Goal: Task Accomplishment & Management: Complete application form

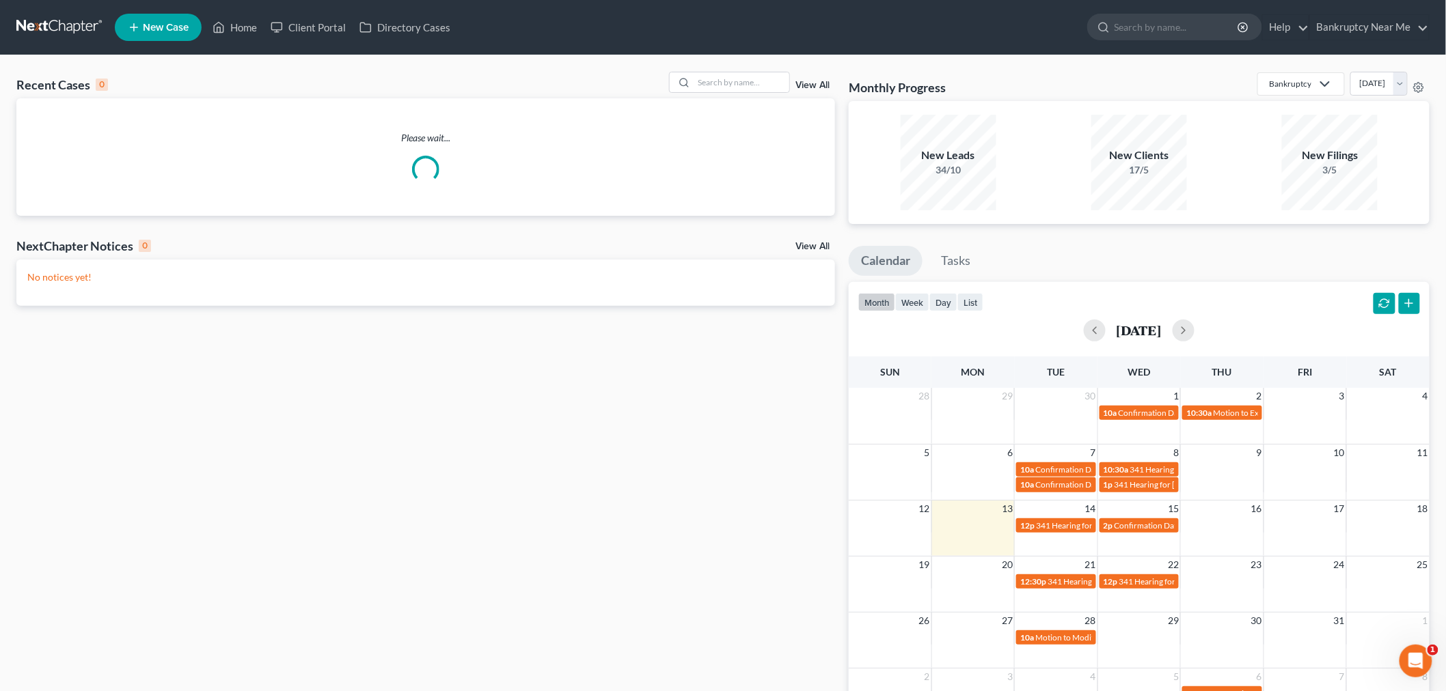
click at [134, 26] on line at bounding box center [134, 28] width 0 height 8
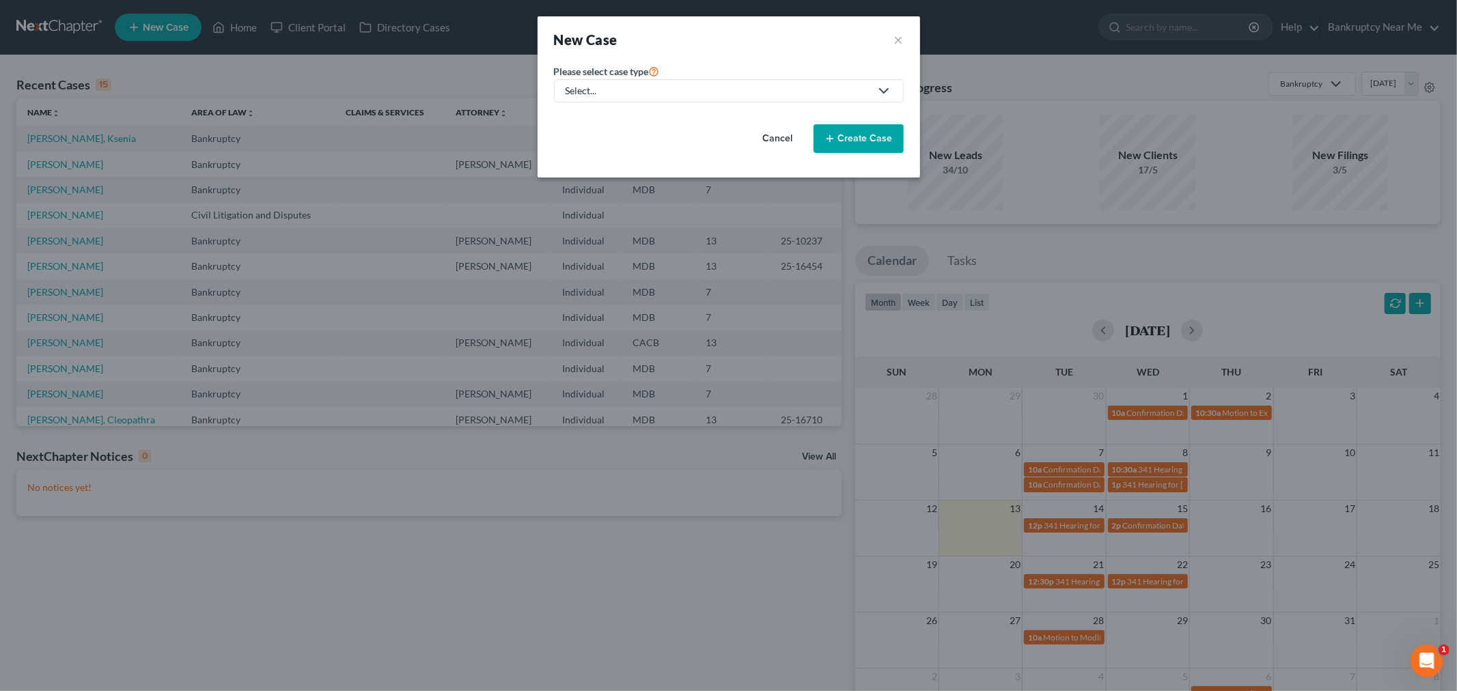
click at [708, 94] on div "Select..." at bounding box center [718, 91] width 305 height 14
click at [899, 37] on button "×" at bounding box center [899, 39] width 10 height 19
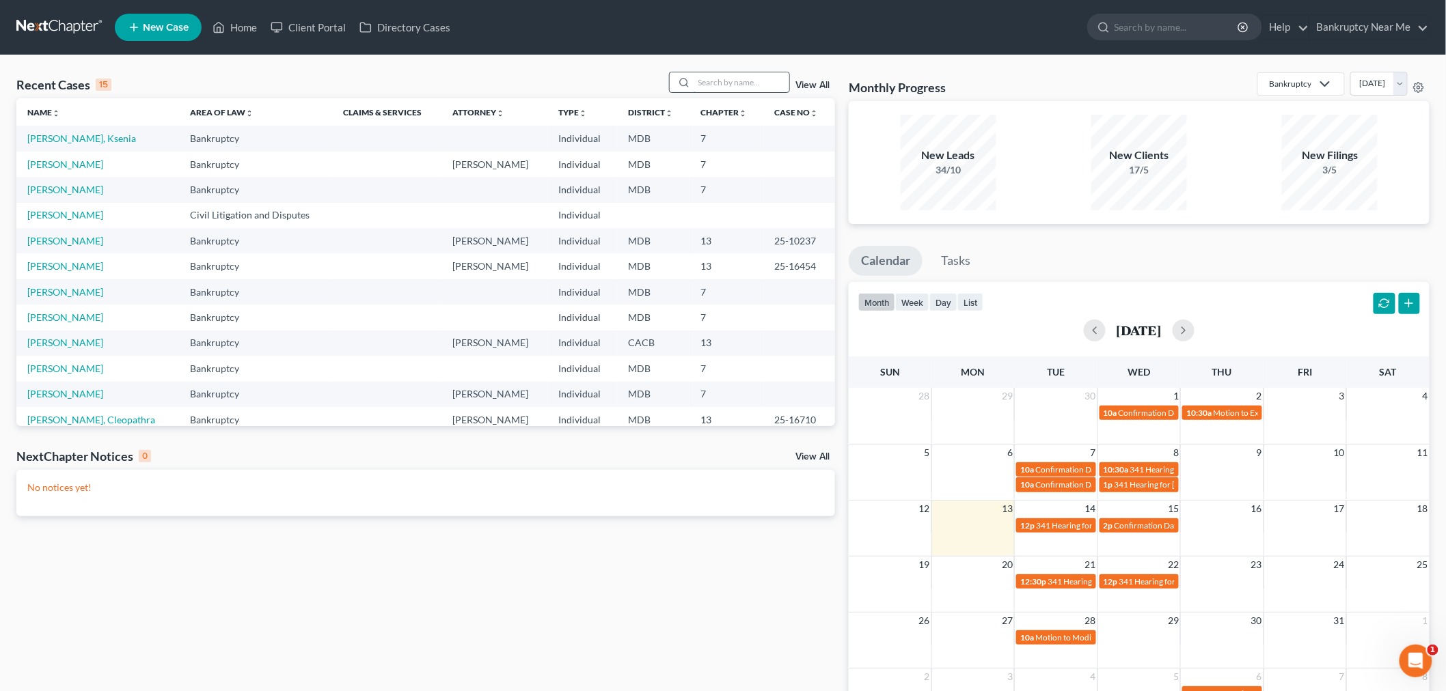
click at [761, 85] on input "search" at bounding box center [741, 82] width 96 height 20
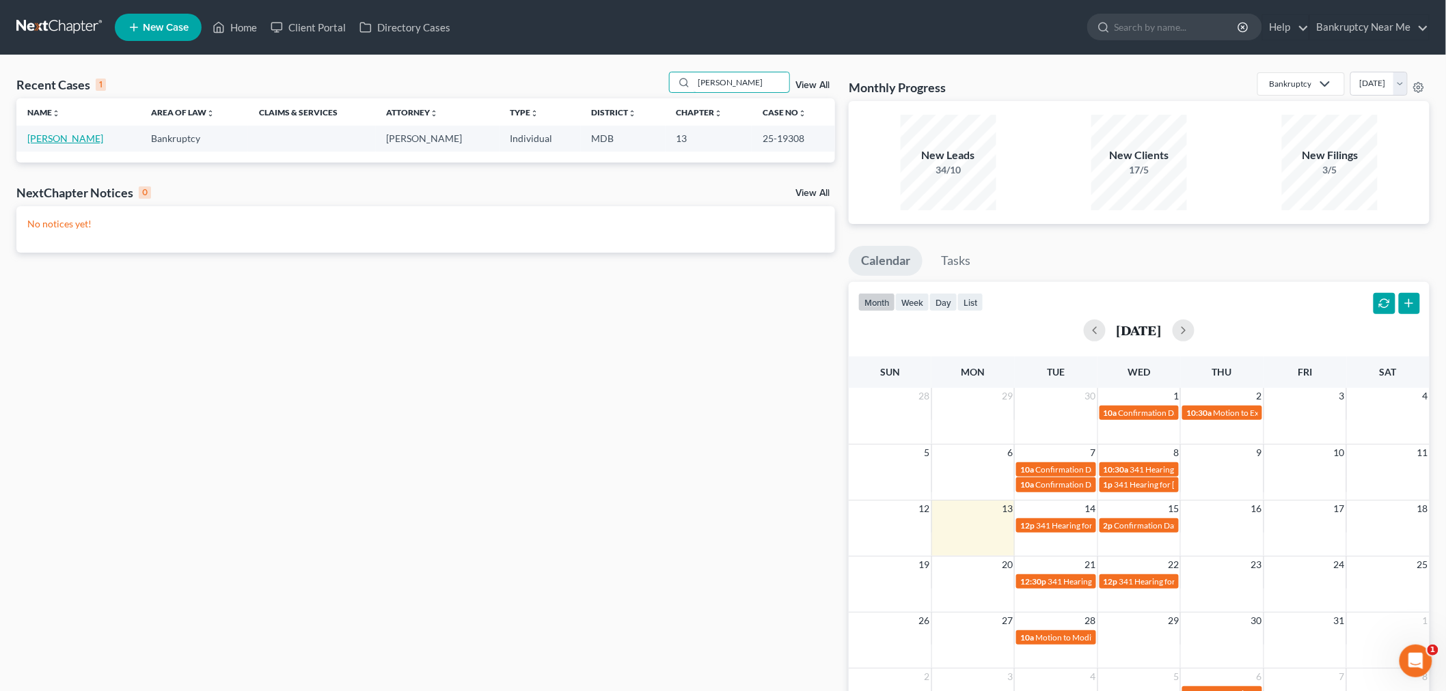
type input "zaker"
click at [38, 137] on link "[PERSON_NAME]" at bounding box center [65, 139] width 76 height 12
select select "6"
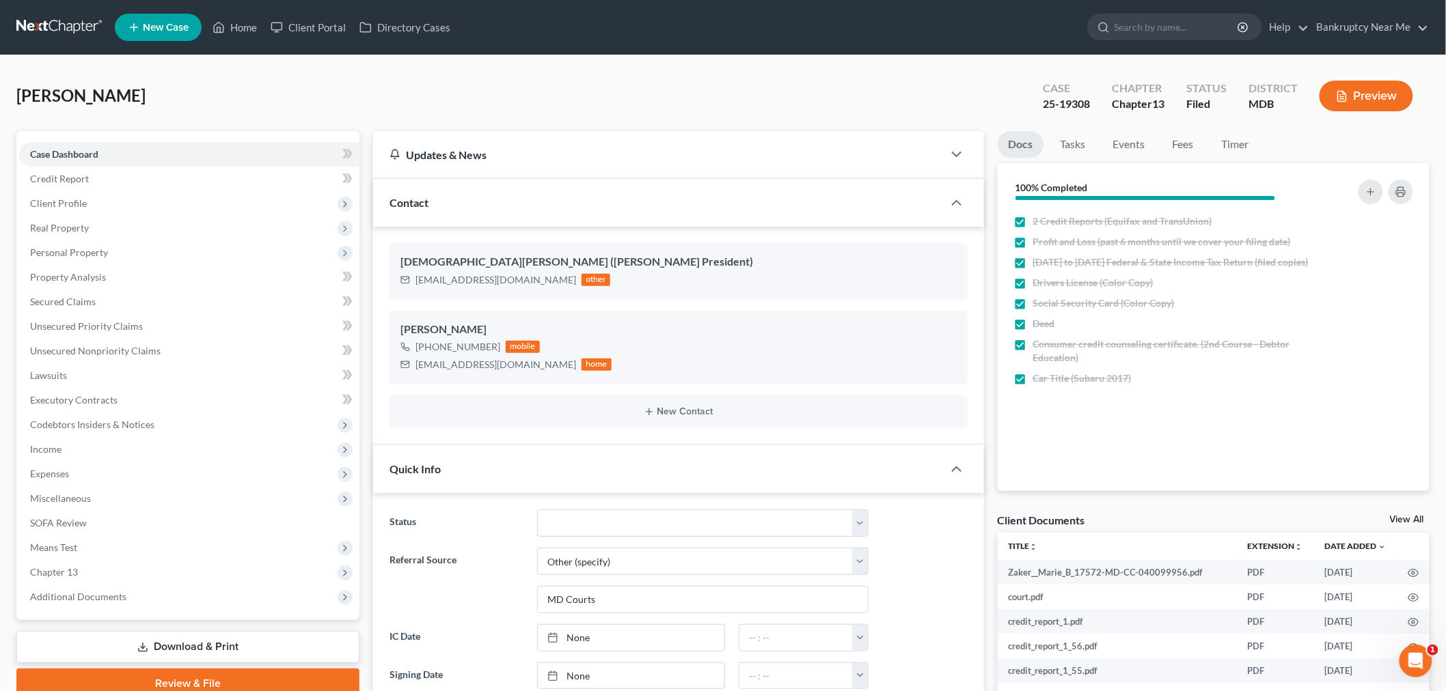
scroll to position [8435, 0]
drag, startPoint x: 516, startPoint y: 278, endPoint x: 398, endPoint y: 281, distance: 118.9
click at [398, 281] on div "Christen Tetrault (HOA President) ctetrault19a@gmail.com other" at bounding box center [678, 271] width 578 height 56
drag, startPoint x: 1091, startPoint y: 103, endPoint x: 1032, endPoint y: 103, distance: 58.8
click at [1032, 103] on div "Case 25-19308" at bounding box center [1066, 97] width 69 height 40
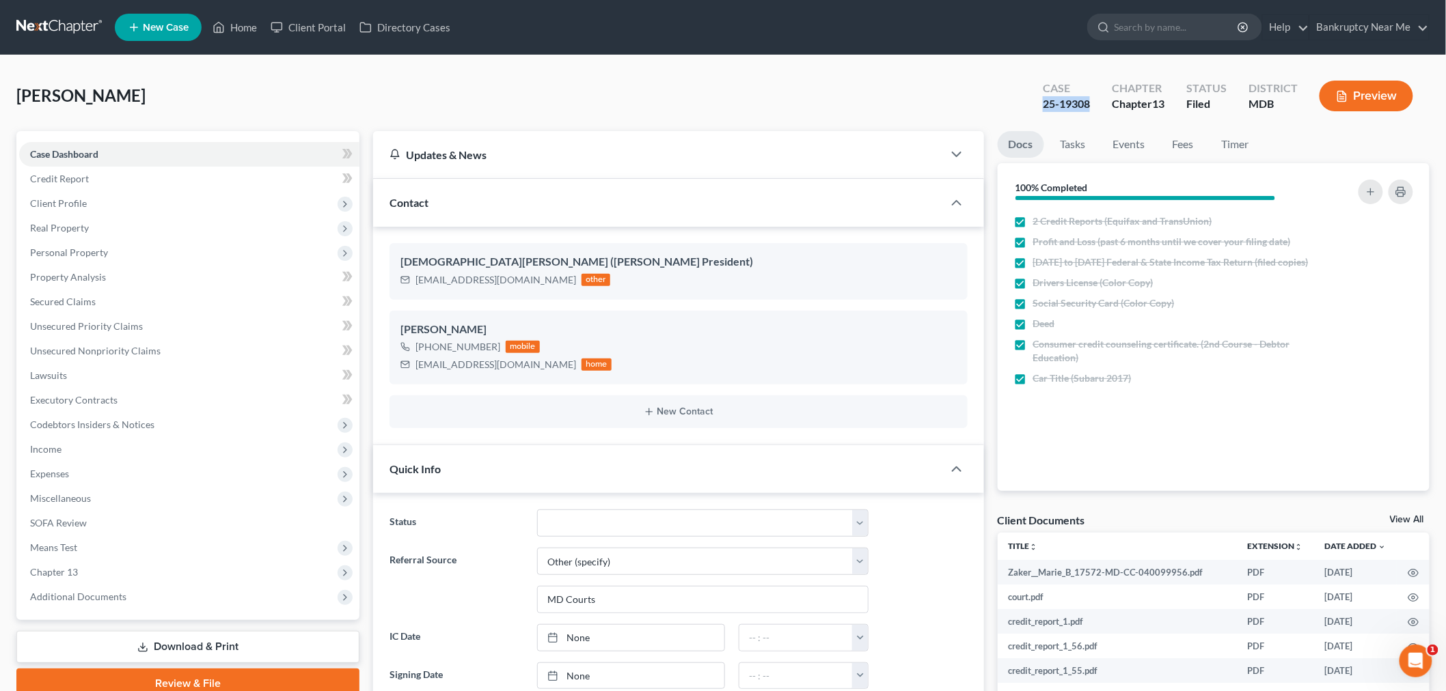
copy div "25-19308"
click at [183, 647] on link "Download & Print" at bounding box center [187, 647] width 343 height 32
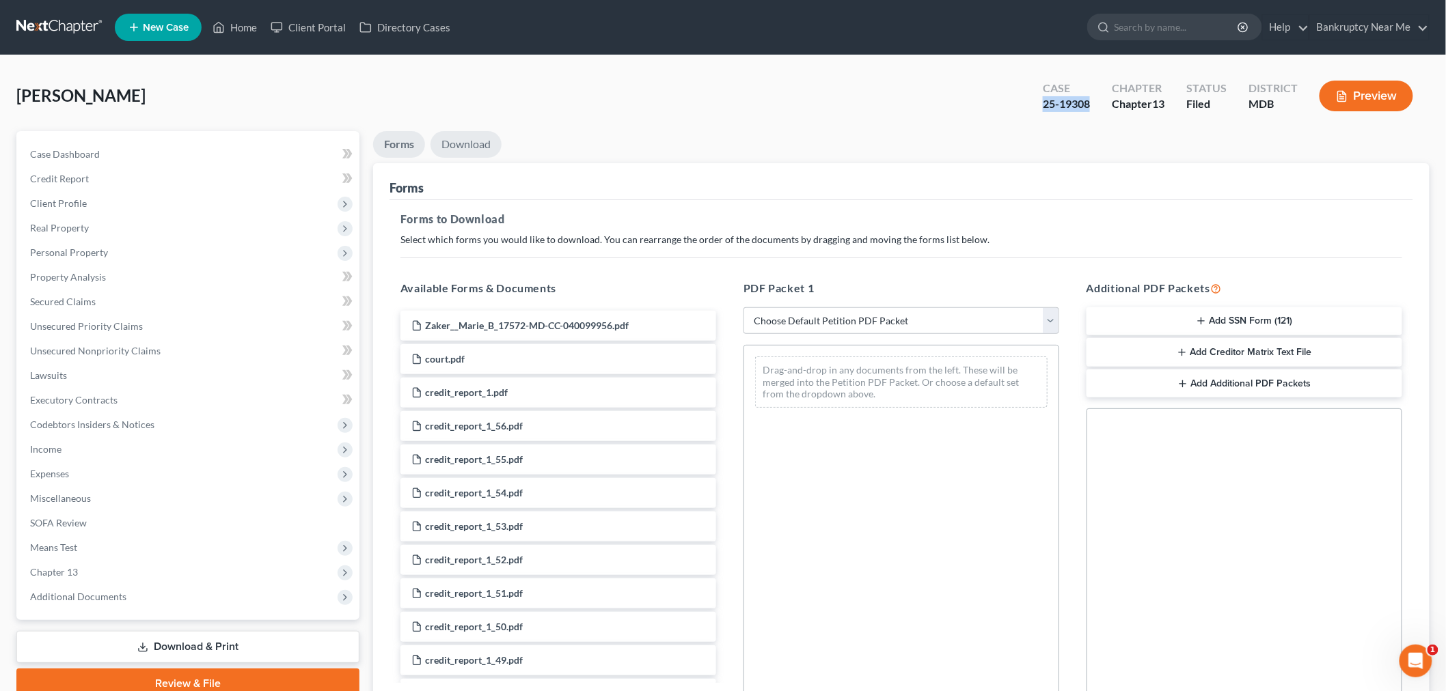
click at [454, 137] on link "Download" at bounding box center [465, 144] width 71 height 27
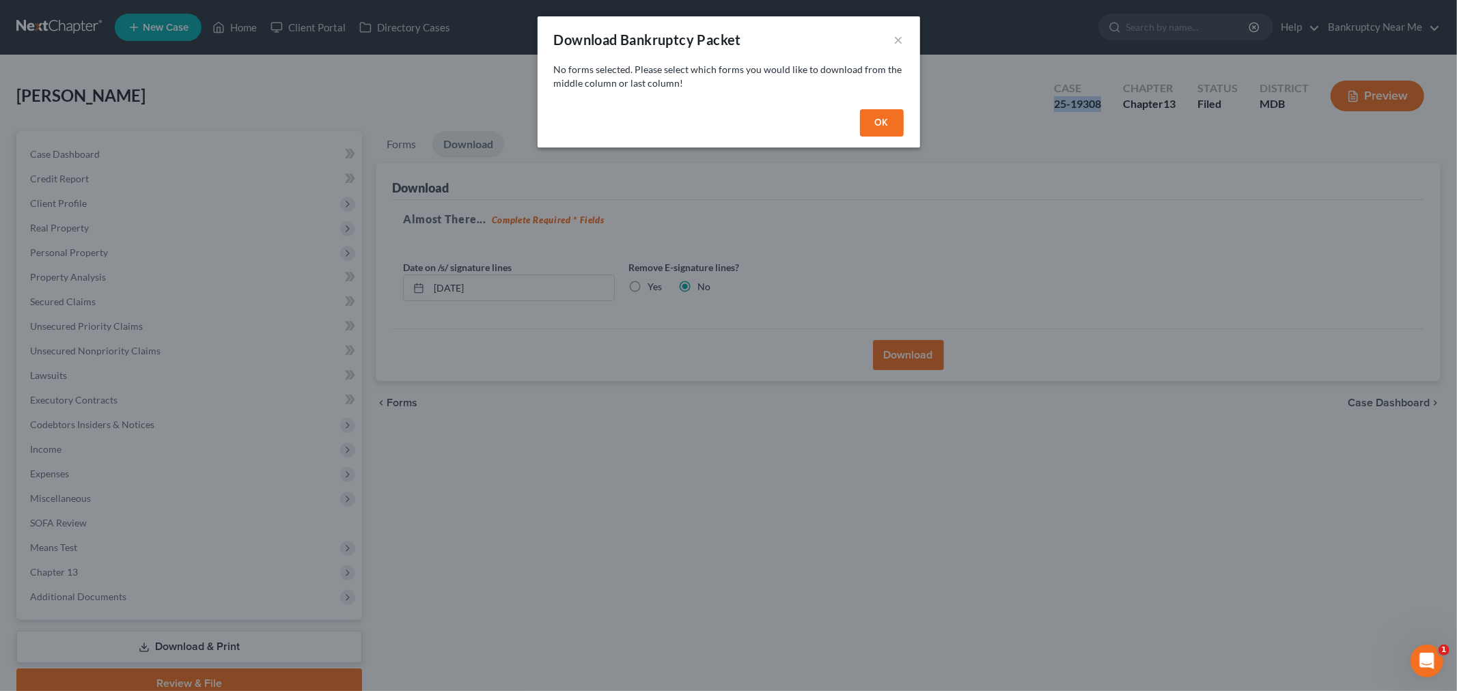
drag, startPoint x: 881, startPoint y: 128, endPoint x: 868, endPoint y: 113, distance: 20.4
click at [870, 120] on button "OK" at bounding box center [882, 122] width 44 height 27
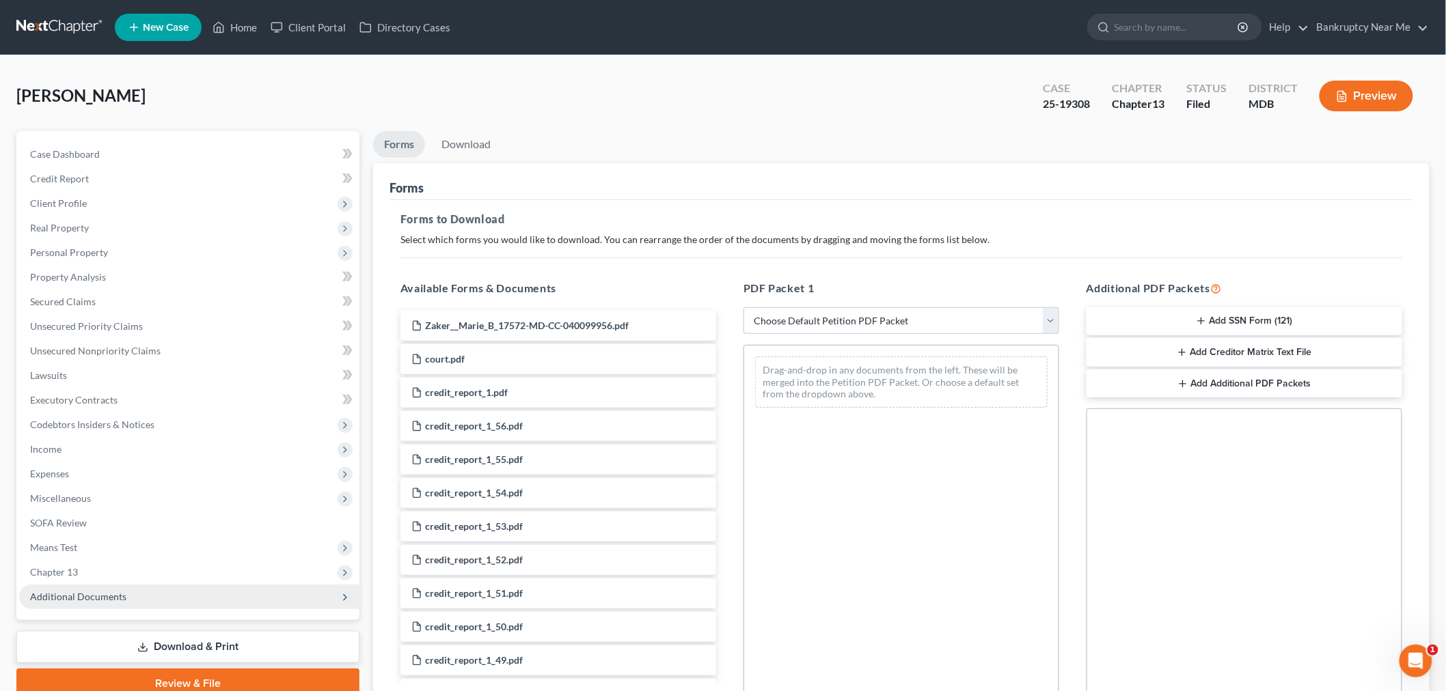
click at [71, 606] on span "Additional Documents" at bounding box center [189, 597] width 340 height 25
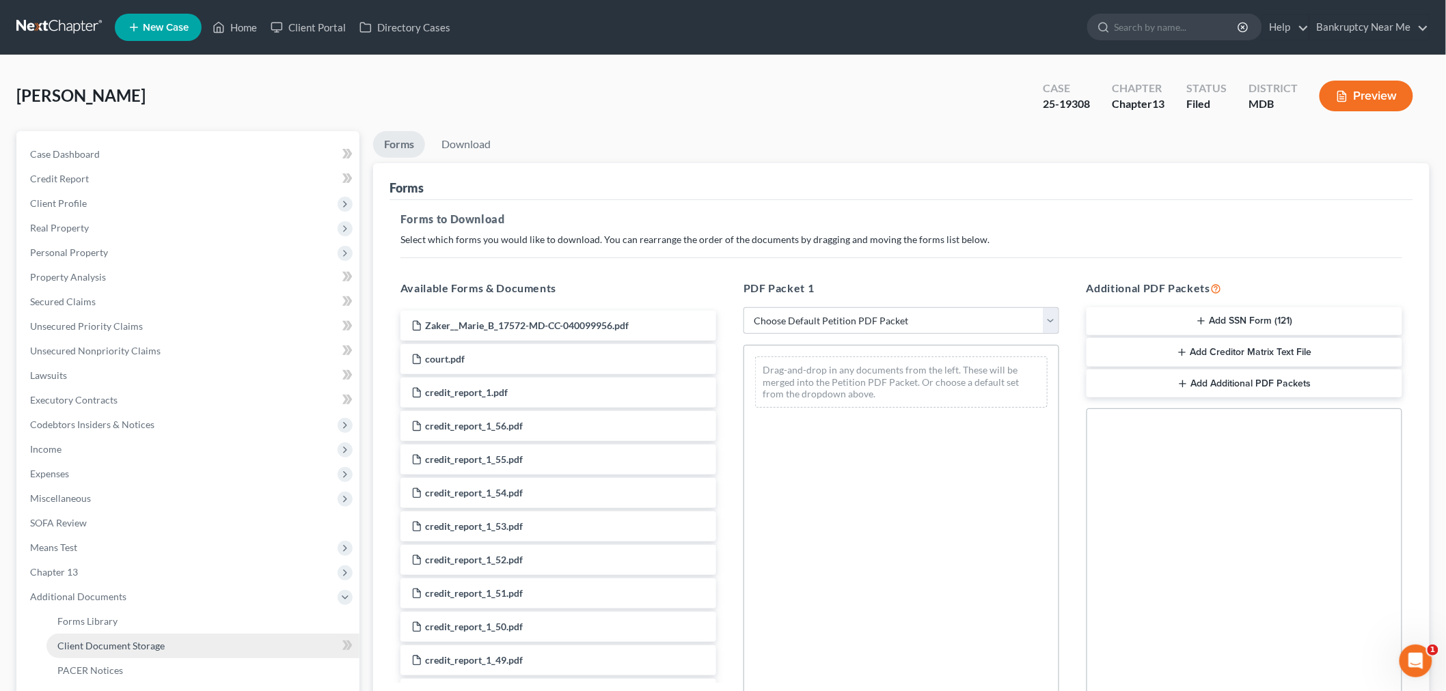
click at [122, 640] on span "Client Document Storage" at bounding box center [110, 646] width 107 height 12
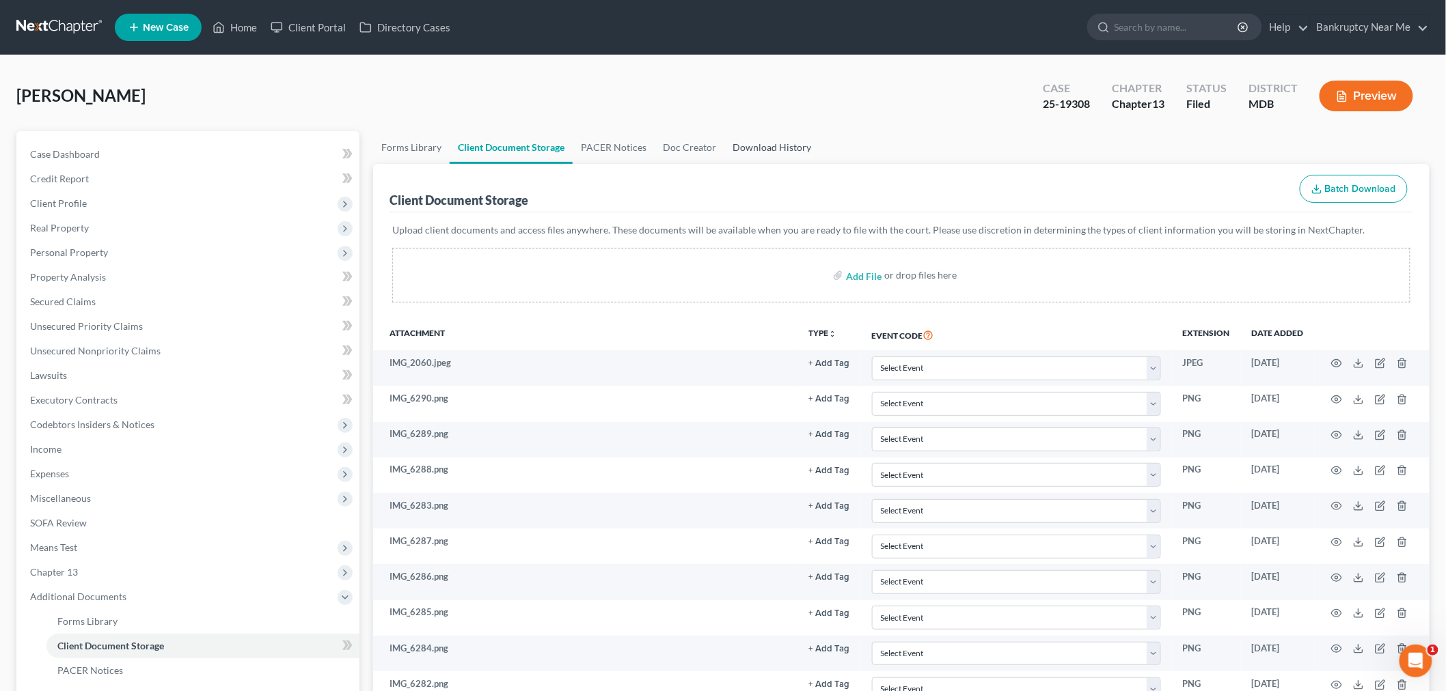
click at [757, 151] on link "Download History" at bounding box center [771, 147] width 95 height 33
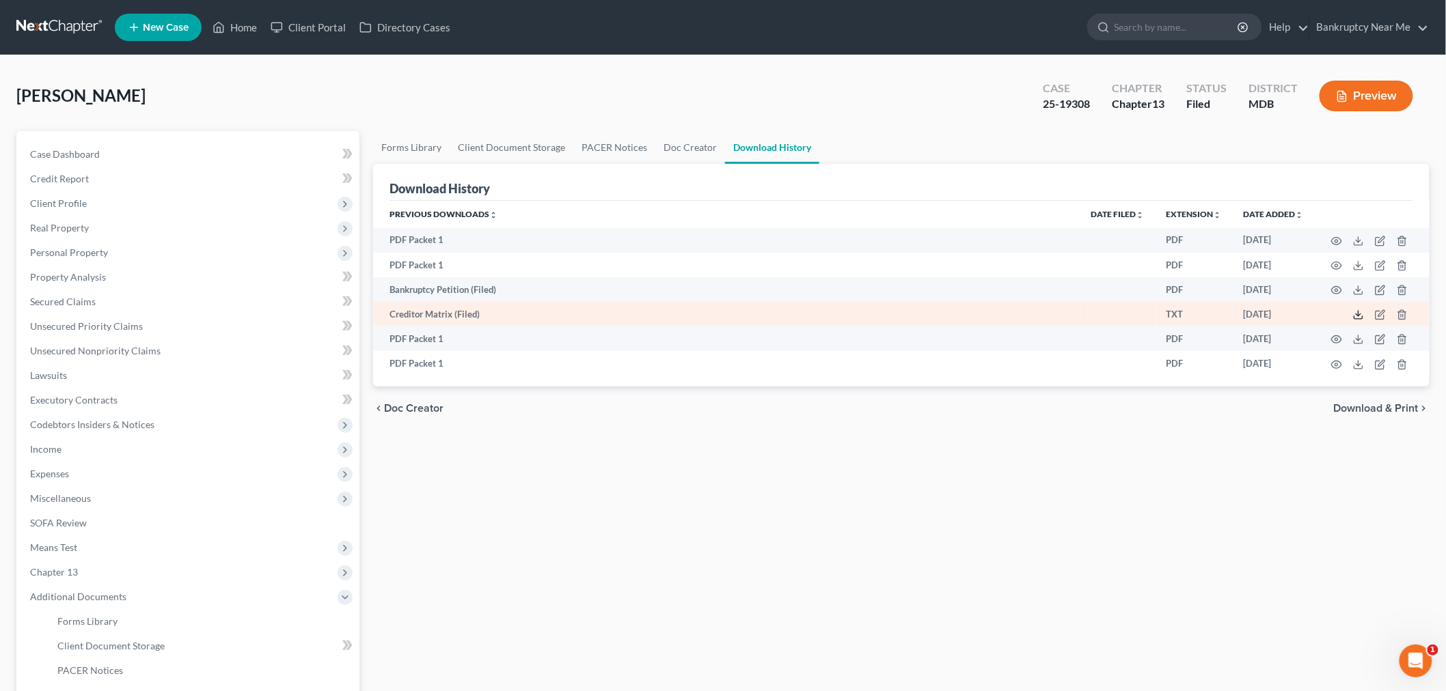
click at [1360, 314] on icon at bounding box center [1358, 314] width 11 height 11
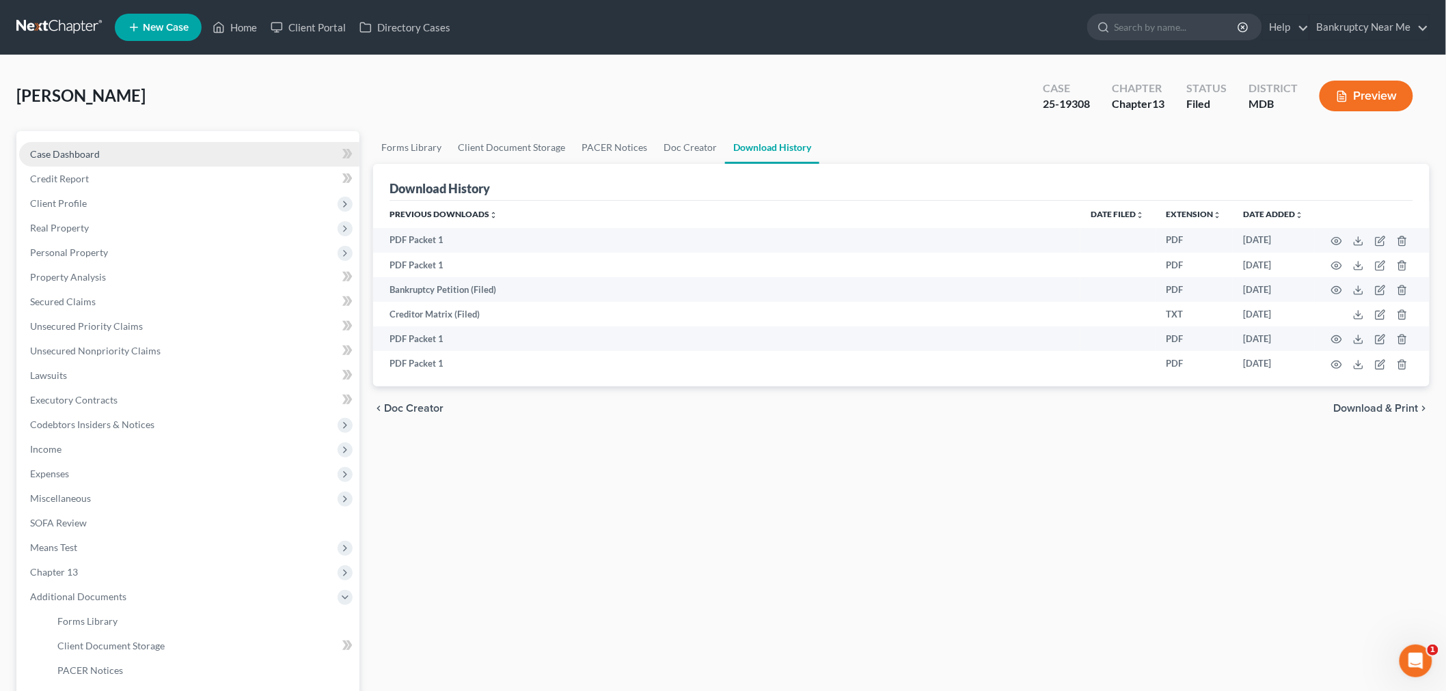
click at [134, 157] on link "Case Dashboard" at bounding box center [189, 154] width 340 height 25
select select "6"
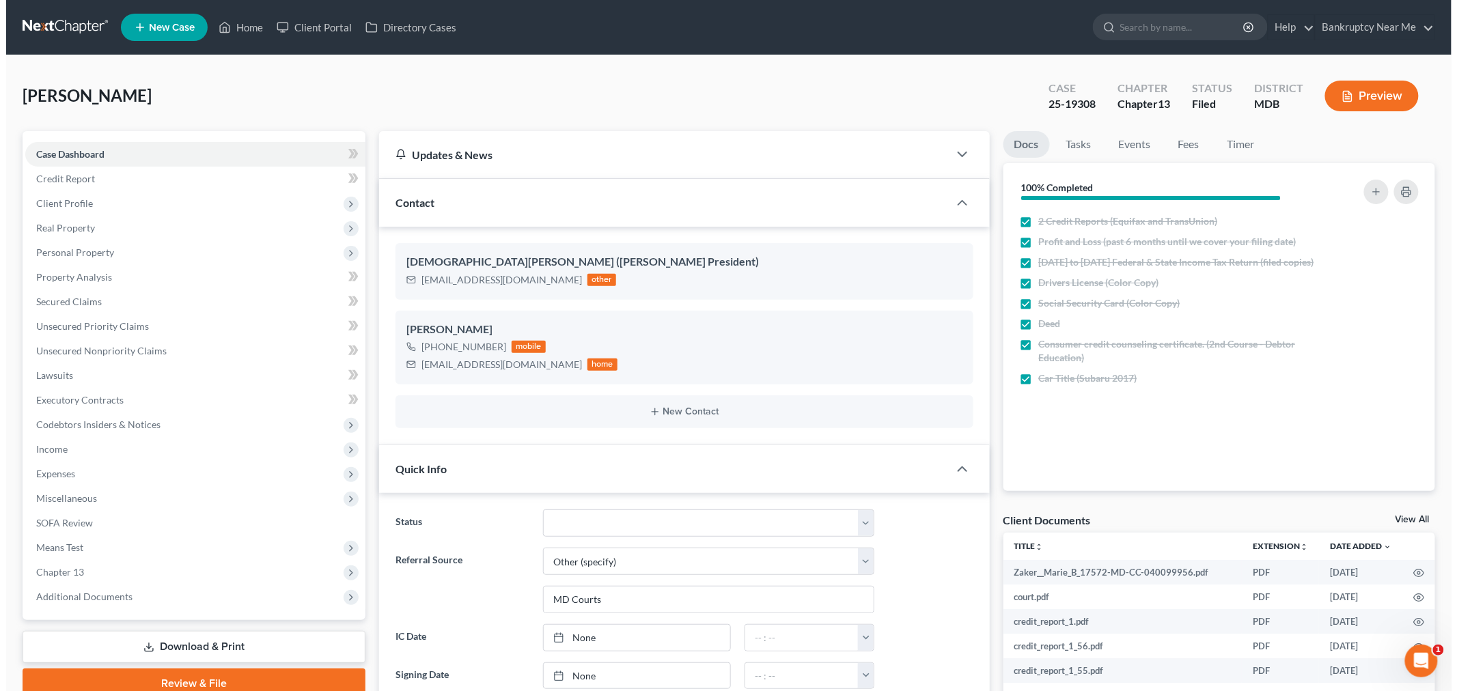
scroll to position [8435, 0]
click at [1369, 93] on button "Preview" at bounding box center [1366, 96] width 94 height 31
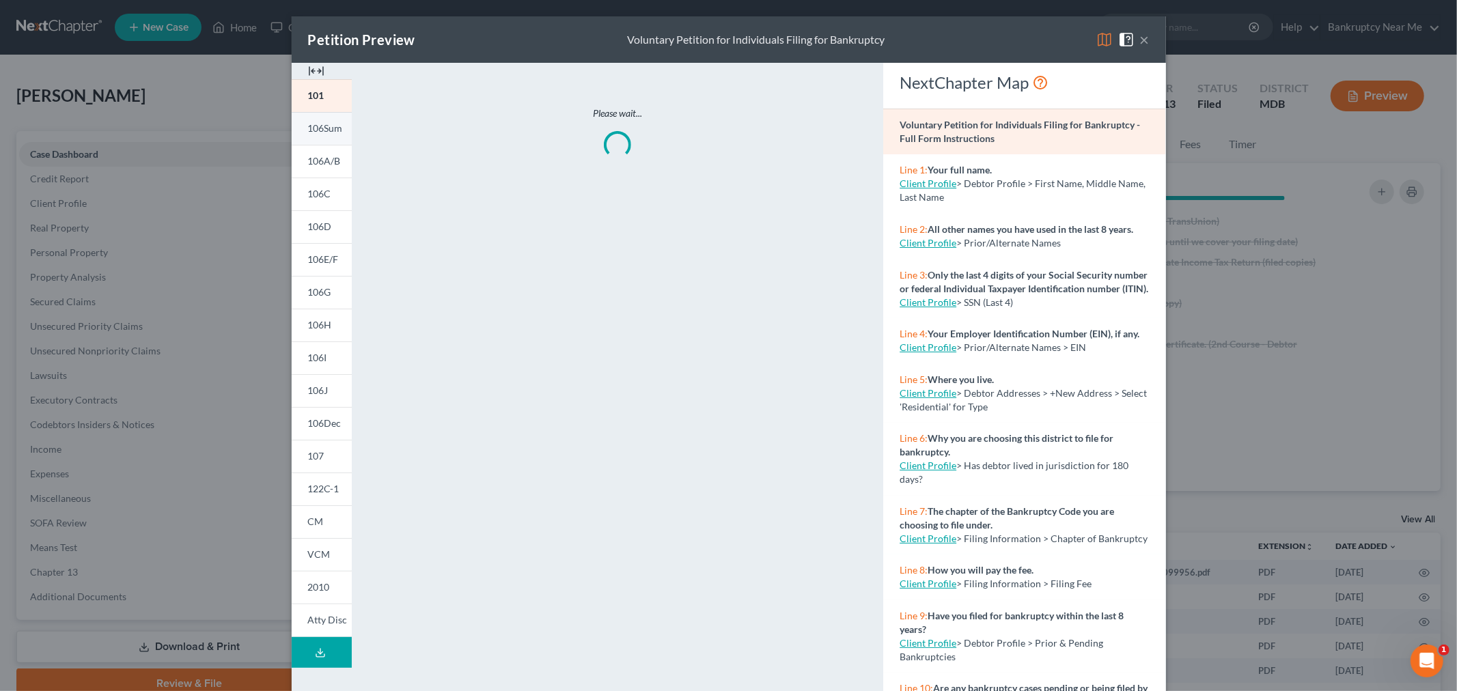
click at [302, 121] on link "106Sum" at bounding box center [322, 128] width 60 height 33
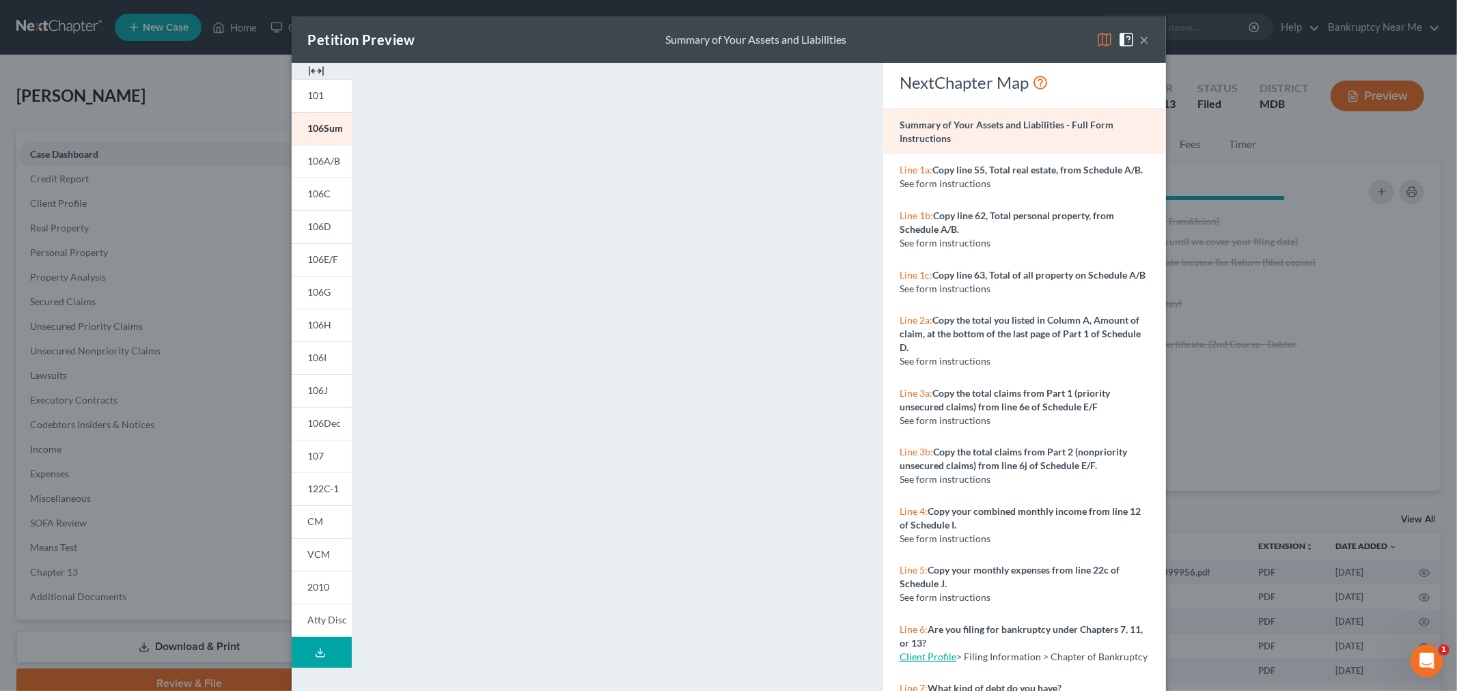
click at [1107, 42] on img at bounding box center [1105, 39] width 16 height 16
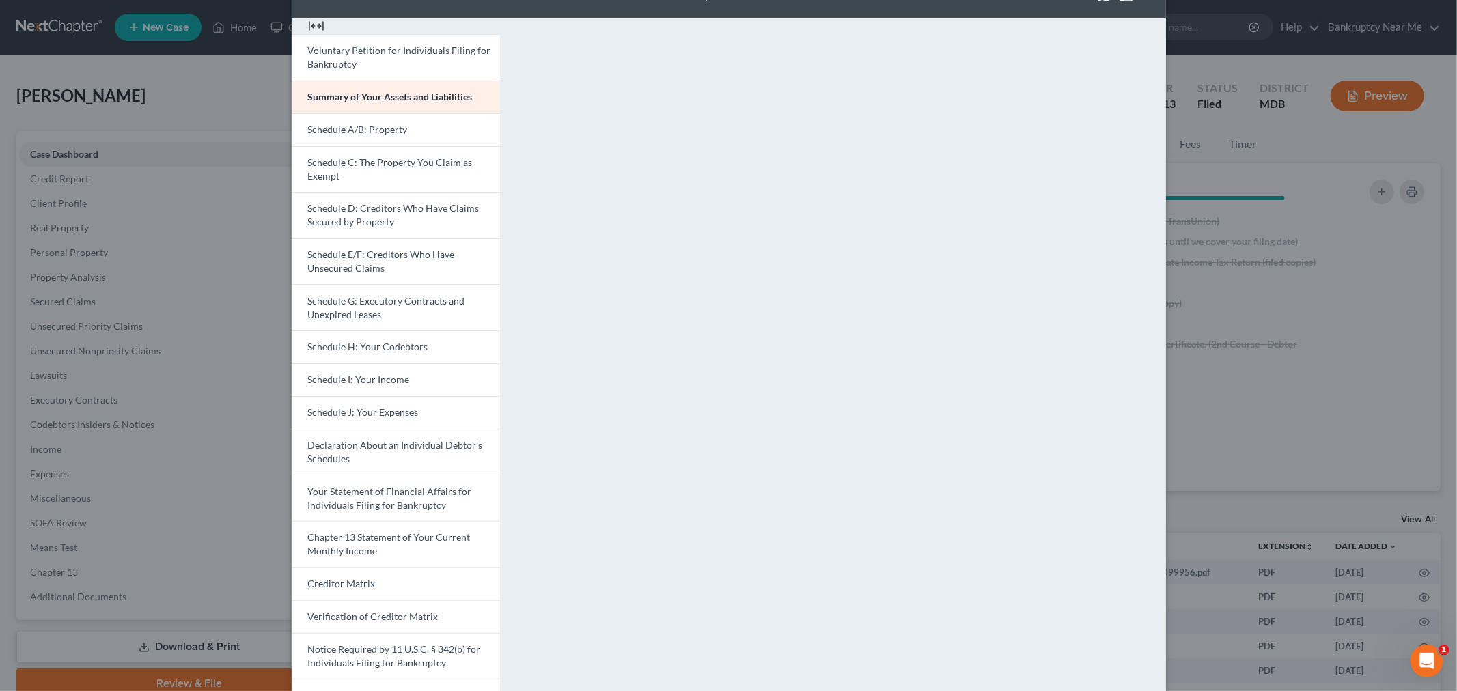
scroll to position [124, 0]
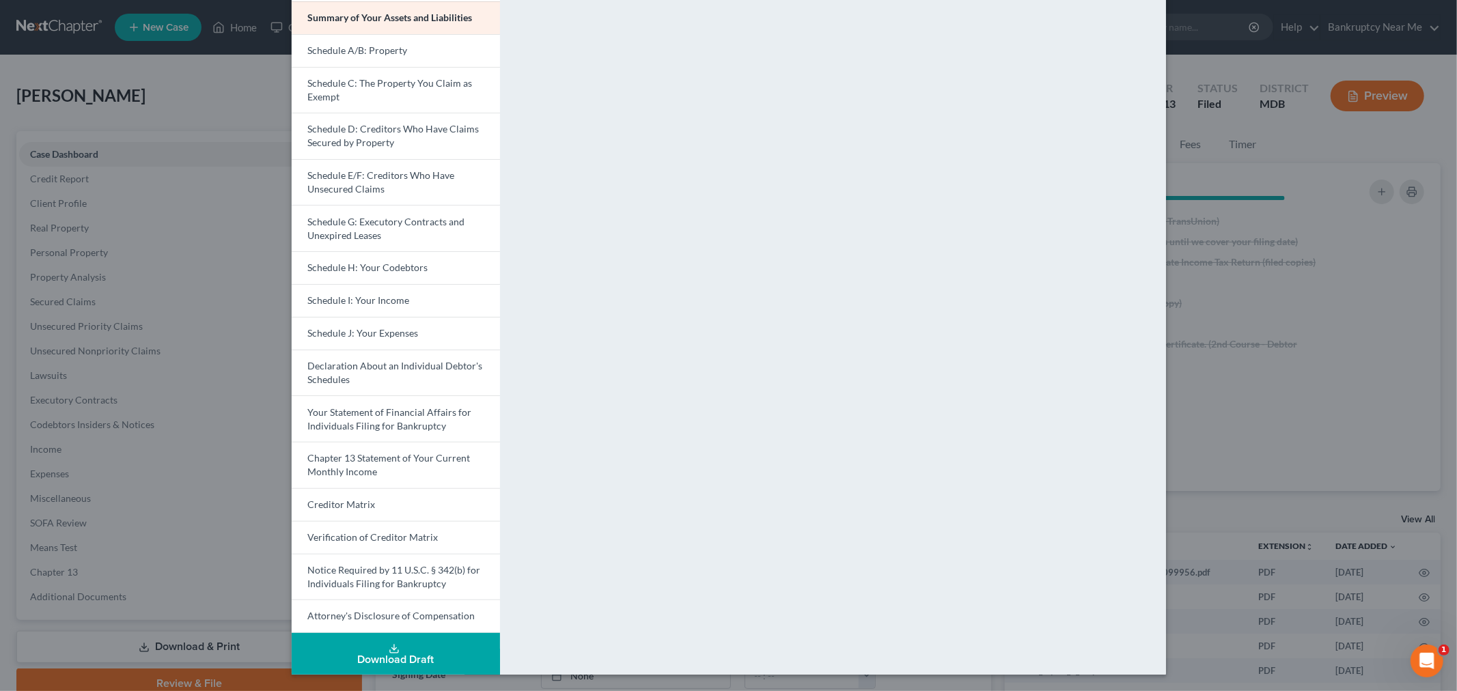
click at [1023, 616] on div "<object ng-attr-data='https://nextchapter-prod.s3.amazonaws.com/pdfs/0881b472-4…" at bounding box center [840, 284] width 652 height 691
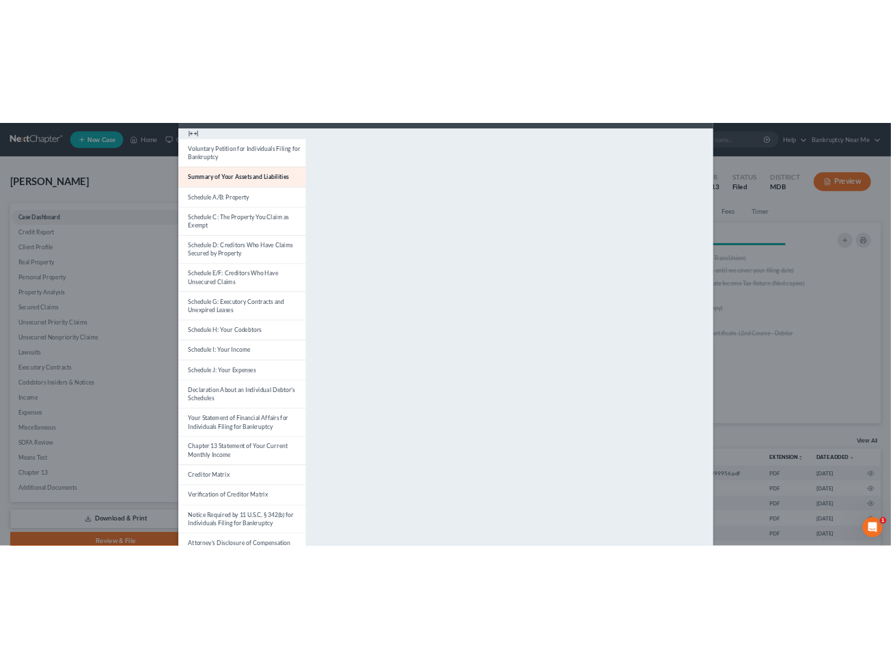
scroll to position [0, 0]
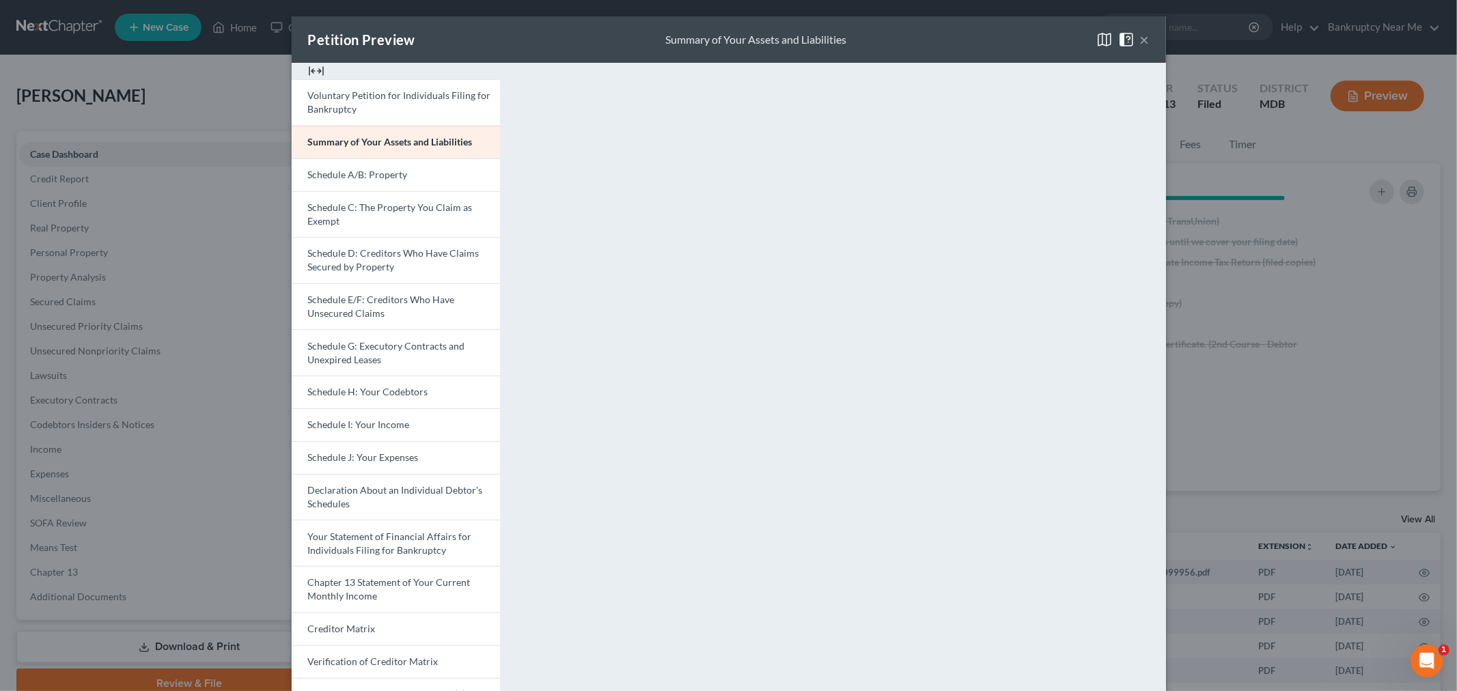
drag, startPoint x: 1135, startPoint y: 38, endPoint x: 1118, endPoint y: 42, distance: 17.6
click at [1140, 38] on button "×" at bounding box center [1145, 39] width 10 height 16
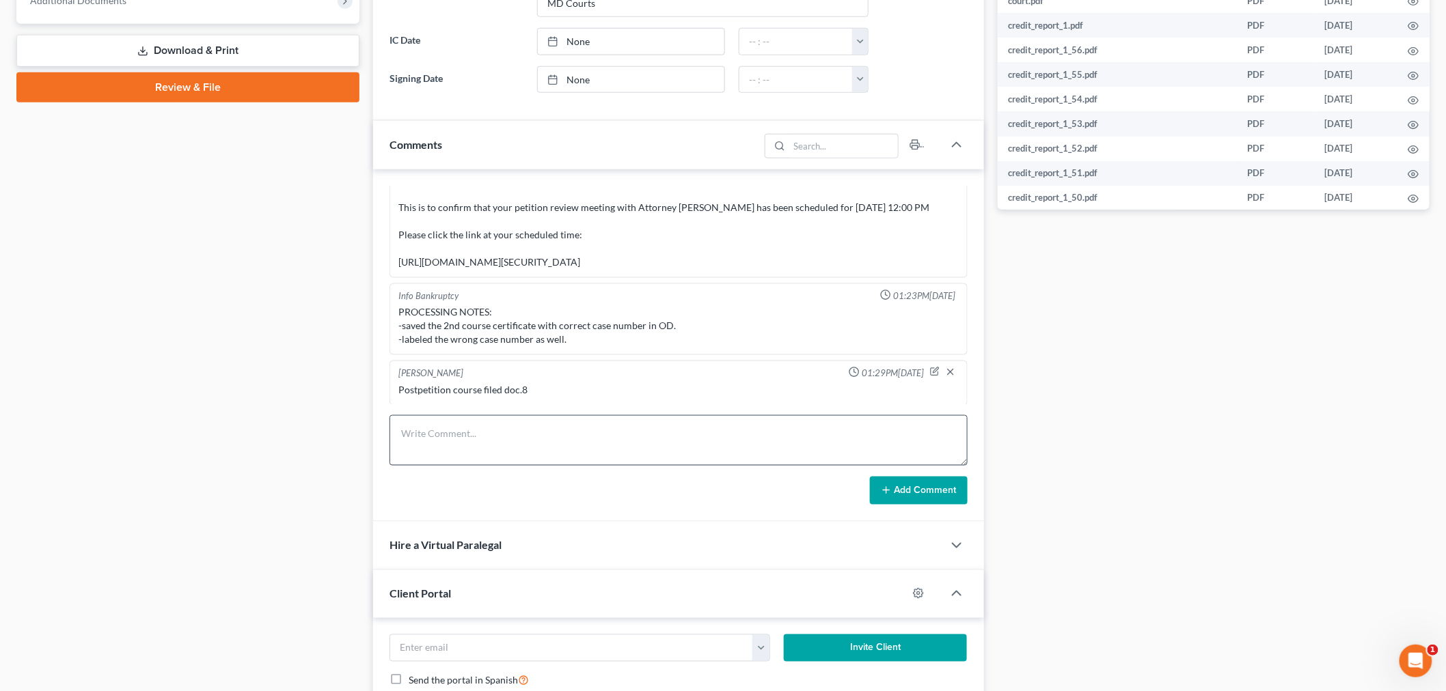
scroll to position [607, 0]
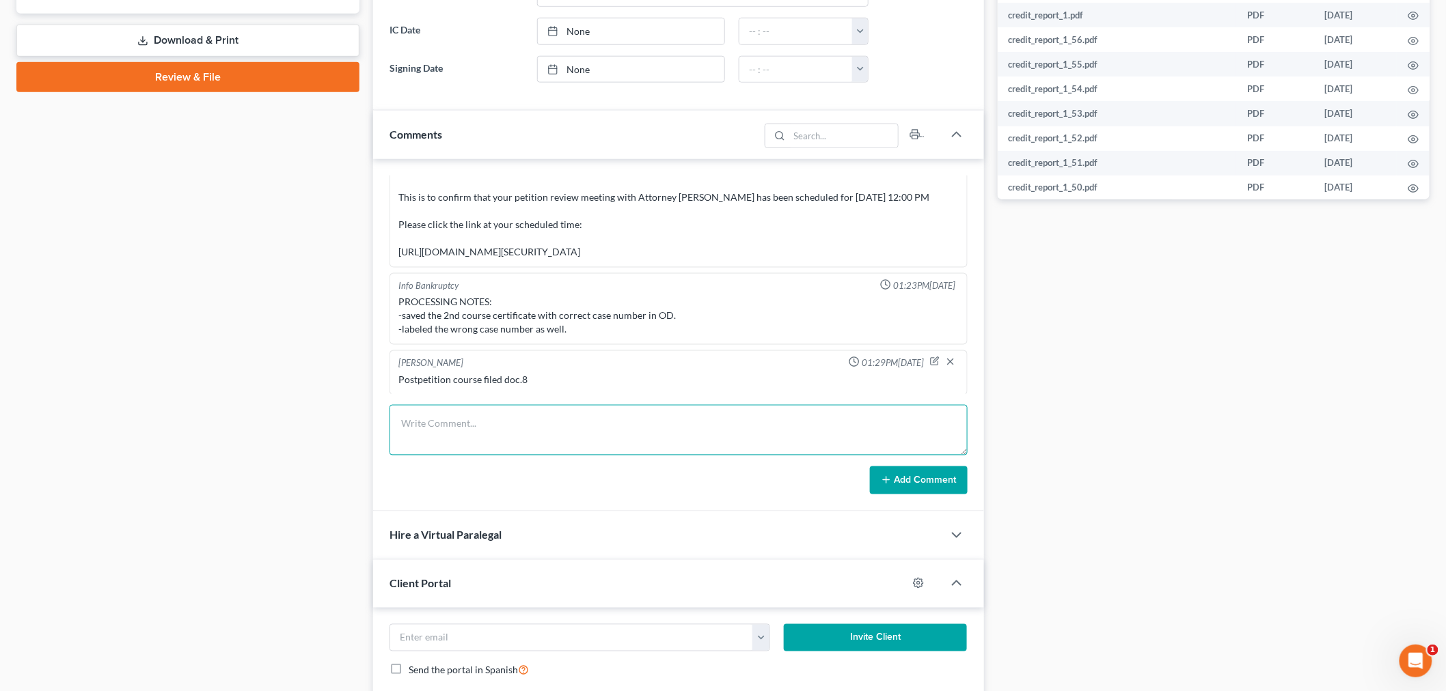
click at [665, 440] on textarea at bounding box center [678, 430] width 578 height 51
type textarea "pLAN, SUMMARY, SCHDDULES , SOFA & CMI filed"
click at [898, 473] on button "Add Comment" at bounding box center [919, 481] width 98 height 29
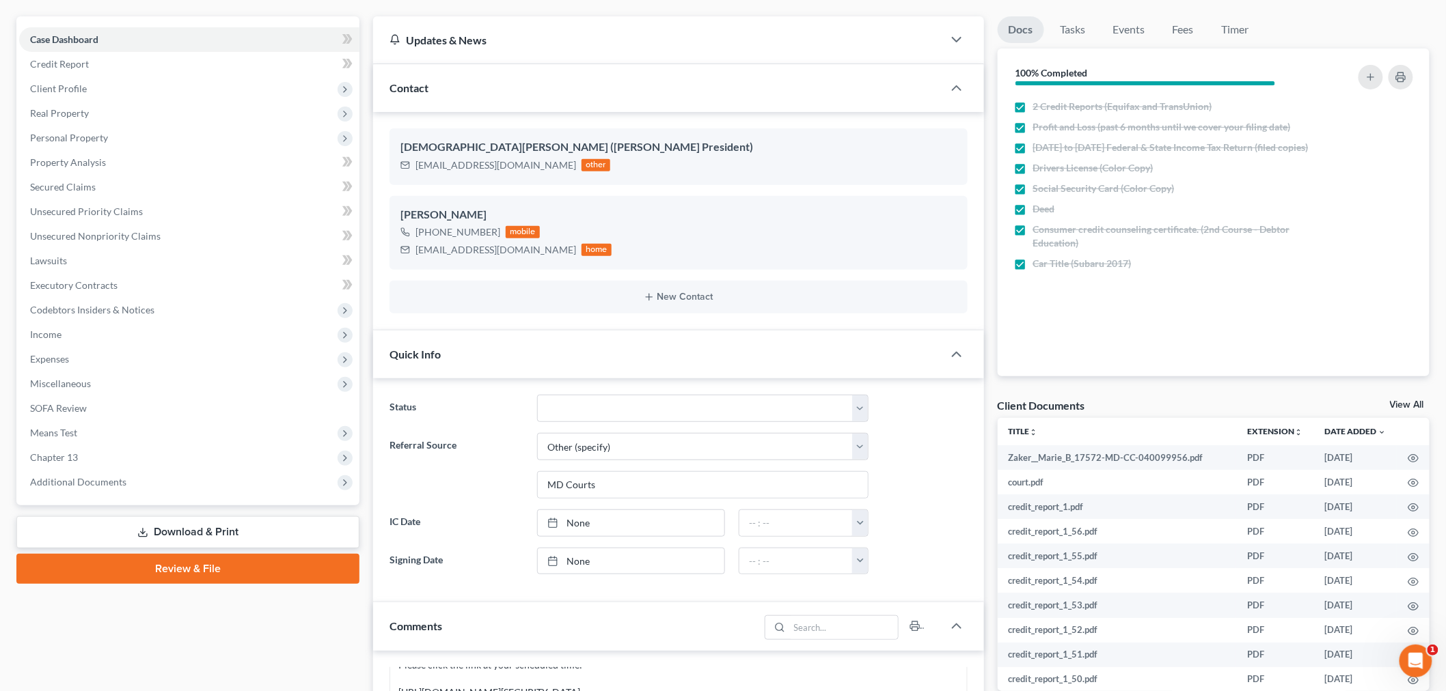
scroll to position [0, 0]
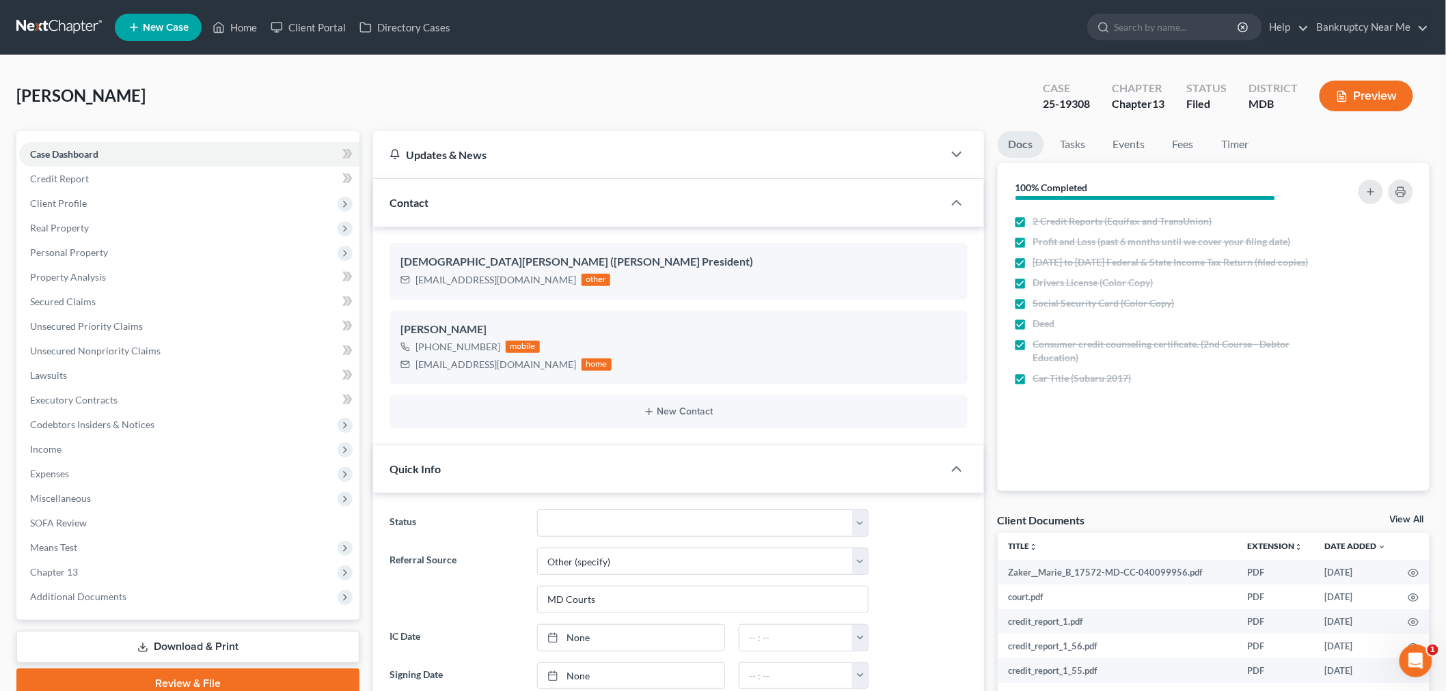
click at [71, 25] on link at bounding box center [59, 27] width 87 height 25
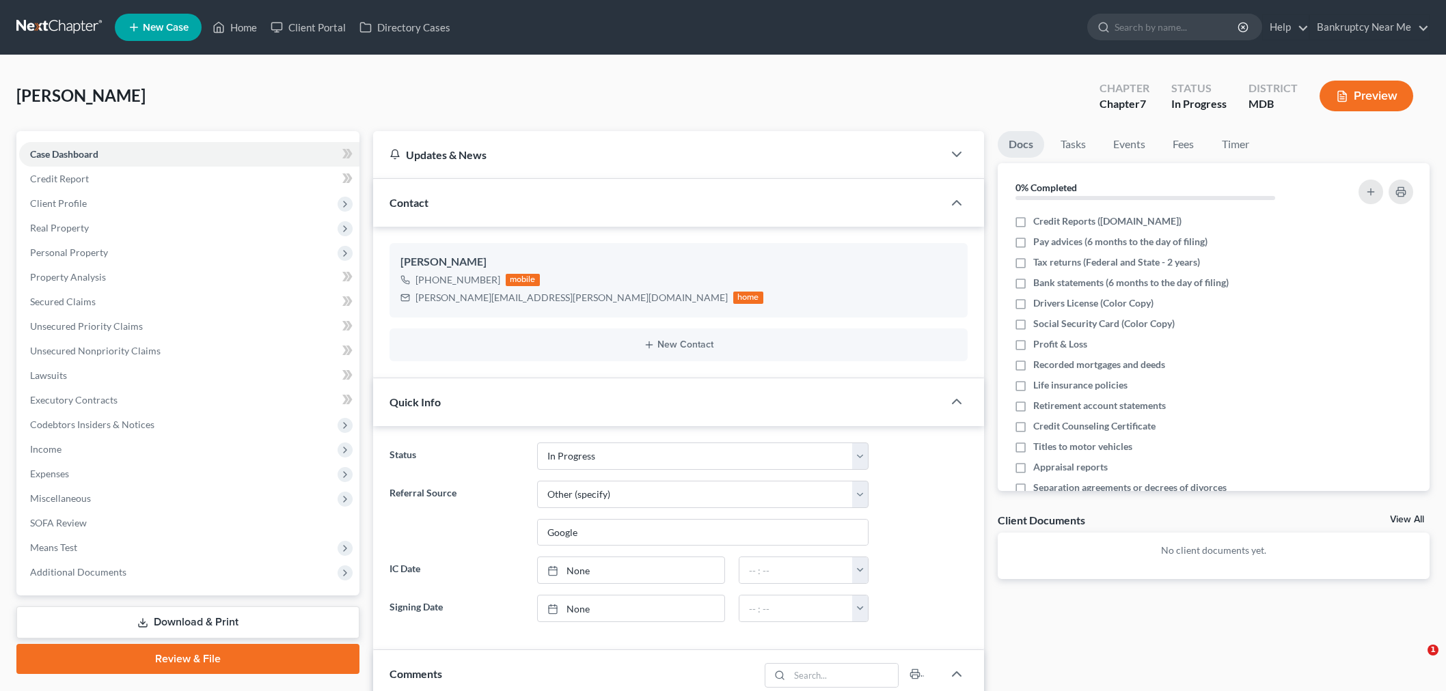
select select "9"
select select "6"
select select "0"
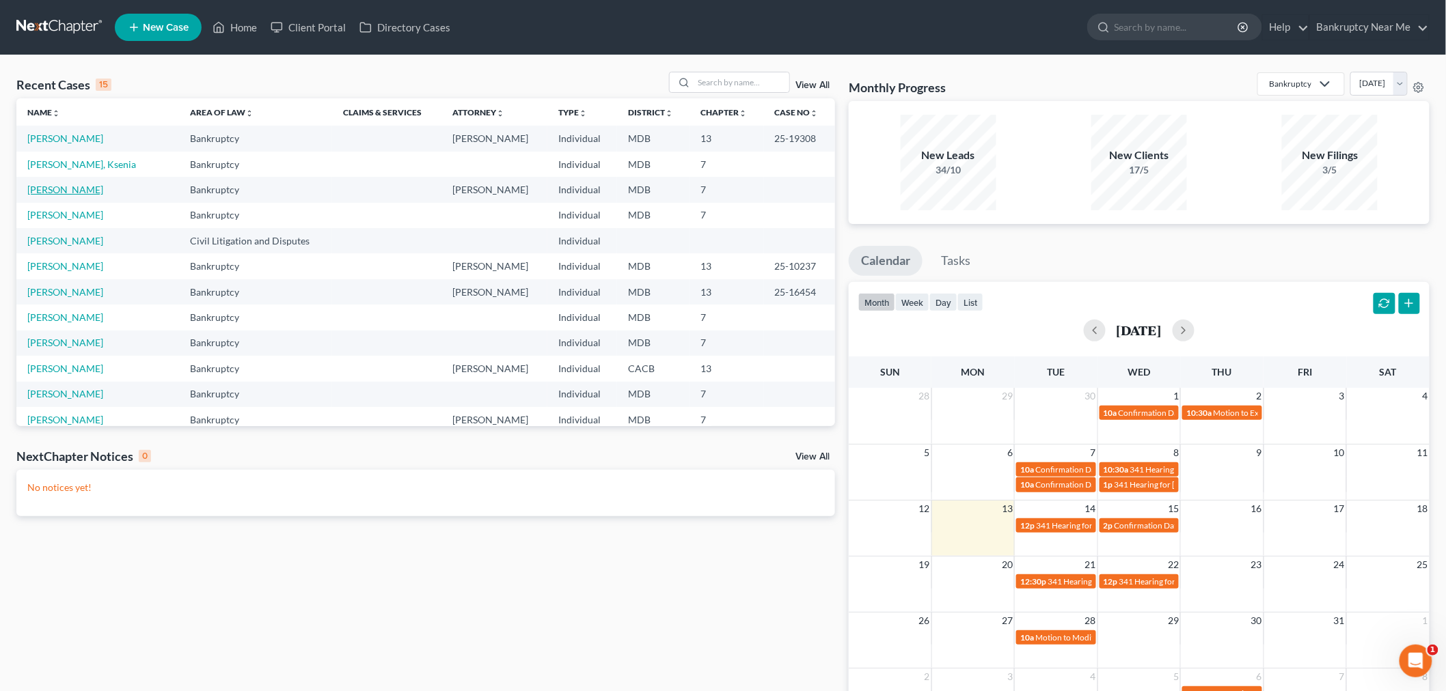
click at [87, 187] on link "[PERSON_NAME]" at bounding box center [65, 190] width 76 height 12
select select "6"
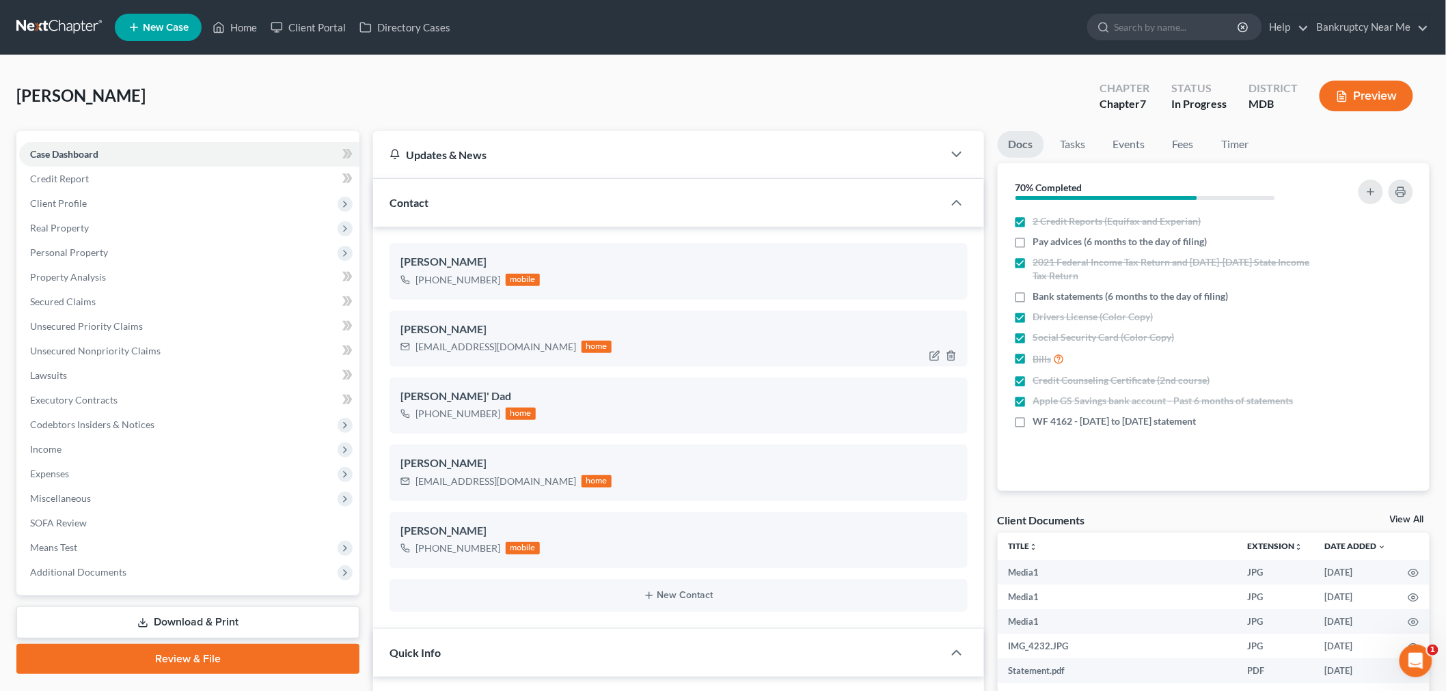
scroll to position [139, 0]
drag, startPoint x: 506, startPoint y: 353, endPoint x: 404, endPoint y: 353, distance: 101.8
click at [404, 353] on div "[EMAIL_ADDRESS][DOMAIN_NAME] home" at bounding box center [505, 347] width 211 height 18
copy div "[EMAIL_ADDRESS][DOMAIN_NAME]"
click at [232, 647] on link "Review & File" at bounding box center [187, 659] width 343 height 30
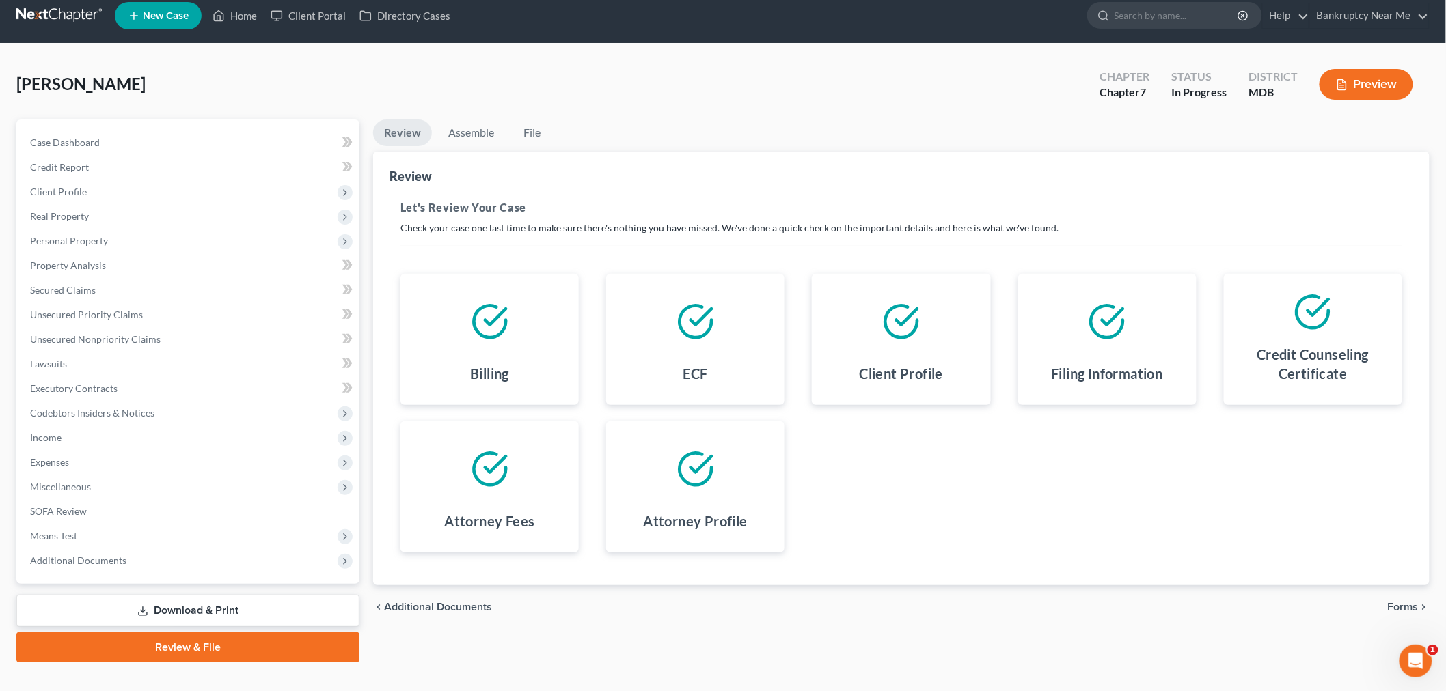
scroll to position [33, 0]
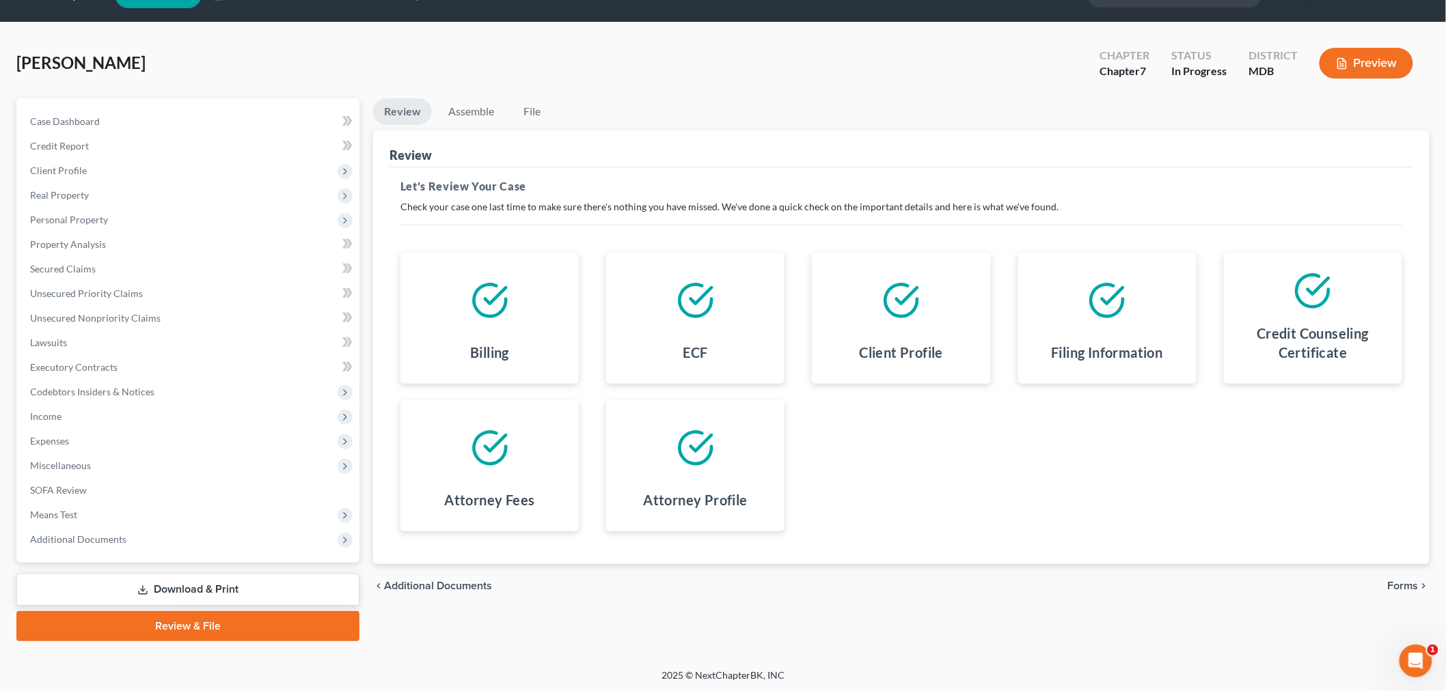
click at [1403, 583] on span "Forms" at bounding box center [1403, 586] width 31 height 11
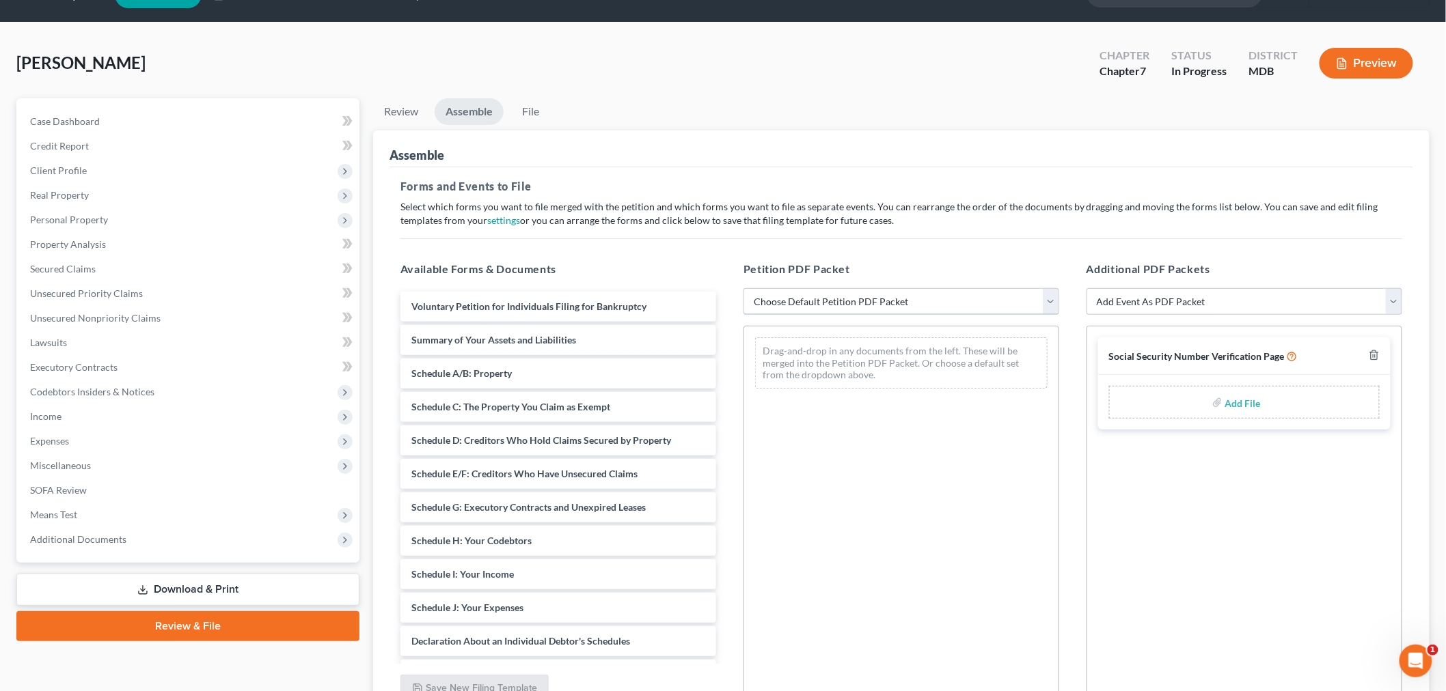
click at [933, 299] on select "Choose Default Petition PDF Packet Emergency Filing (Voluntary Petition and Cre…" at bounding box center [901, 301] width 316 height 27
select select "1"
click at [743, 288] on select "Choose Default Petition PDF Packet Emergency Filing (Voluntary Petition and Cre…" at bounding box center [901, 301] width 316 height 27
click at [903, 354] on div "Drag-and-drop in any documents from the left. These will be merged into the Pet…" at bounding box center [901, 362] width 292 height 51
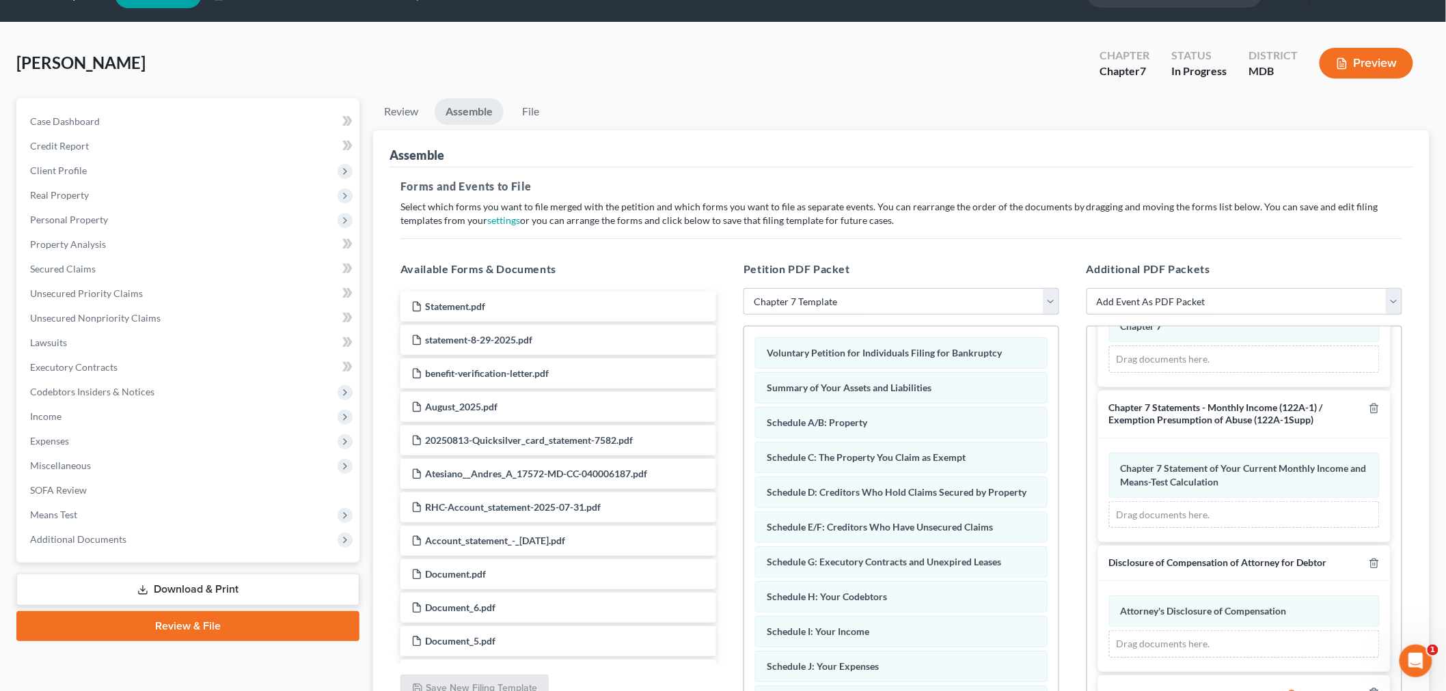
scroll to position [168, 0]
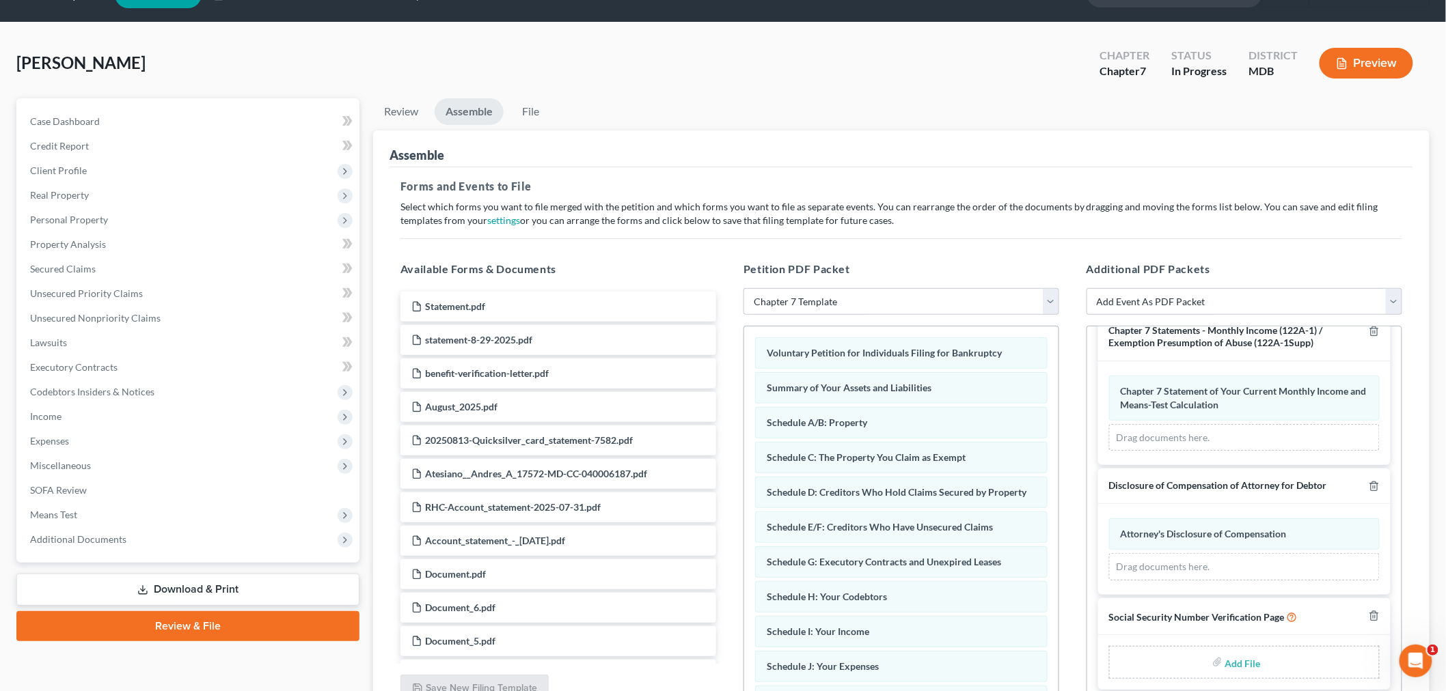
click at [1237, 655] on input "file" at bounding box center [1241, 662] width 33 height 25
type input "C:\fakepath\SS Form.pdf"
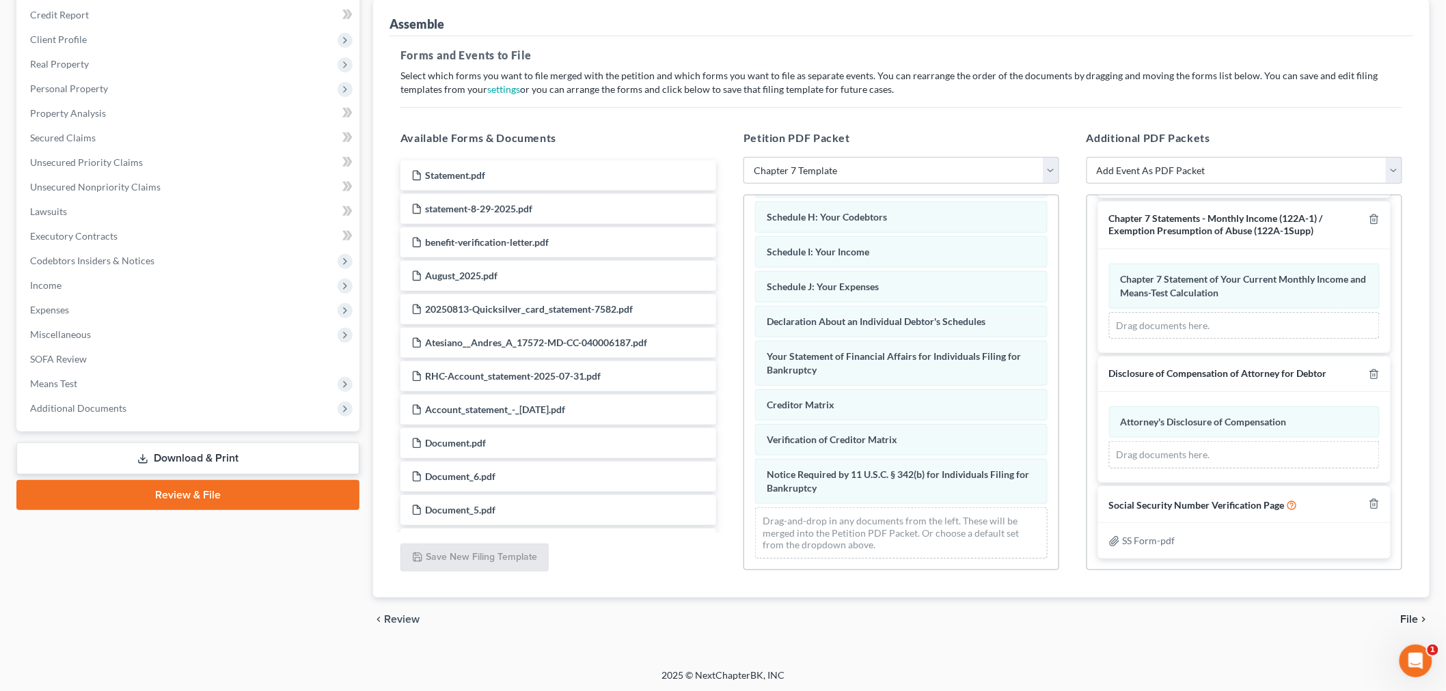
scroll to position [166, 0]
click at [1414, 619] on span "File" at bounding box center [1410, 617] width 18 height 11
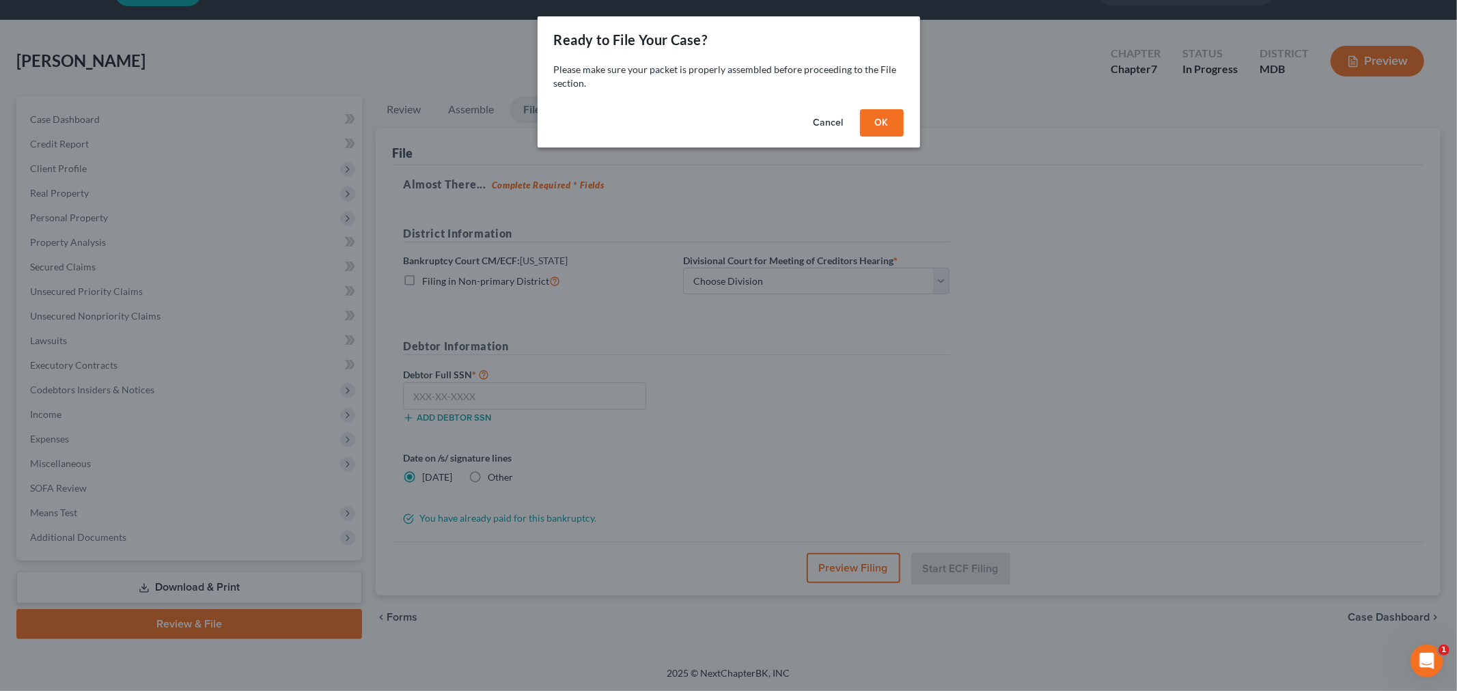
click at [884, 112] on button "OK" at bounding box center [882, 122] width 44 height 27
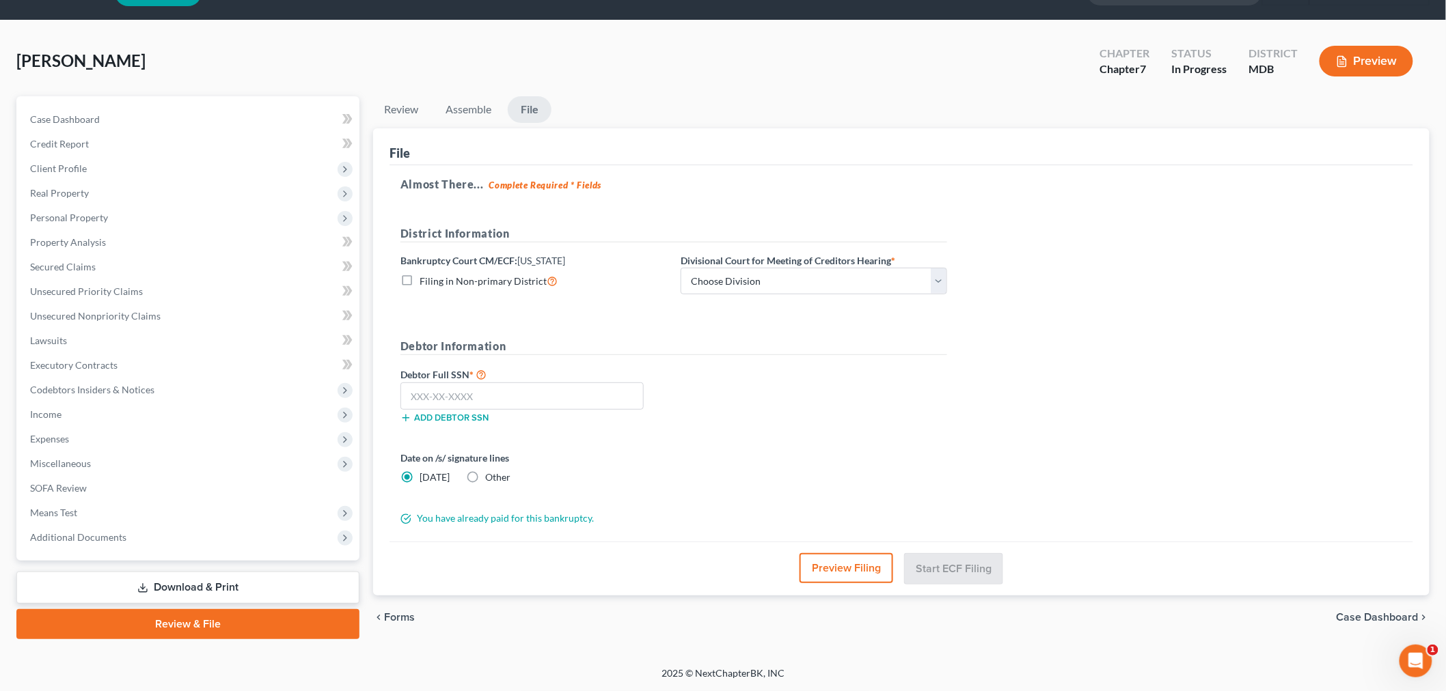
click at [803, 301] on div "District Information Bankruptcy Court CM/ECF: [US_STATE] Filing in Non-primary …" at bounding box center [674, 265] width 560 height 81
drag, startPoint x: 798, startPoint y: 288, endPoint x: 790, endPoint y: 294, distance: 9.7
click at [797, 288] on select "Choose Division Baltimore Greenbelt" at bounding box center [813, 281] width 266 height 27
select select "1"
click at [680, 268] on select "Choose Division Baltimore Greenbelt" at bounding box center [813, 281] width 266 height 27
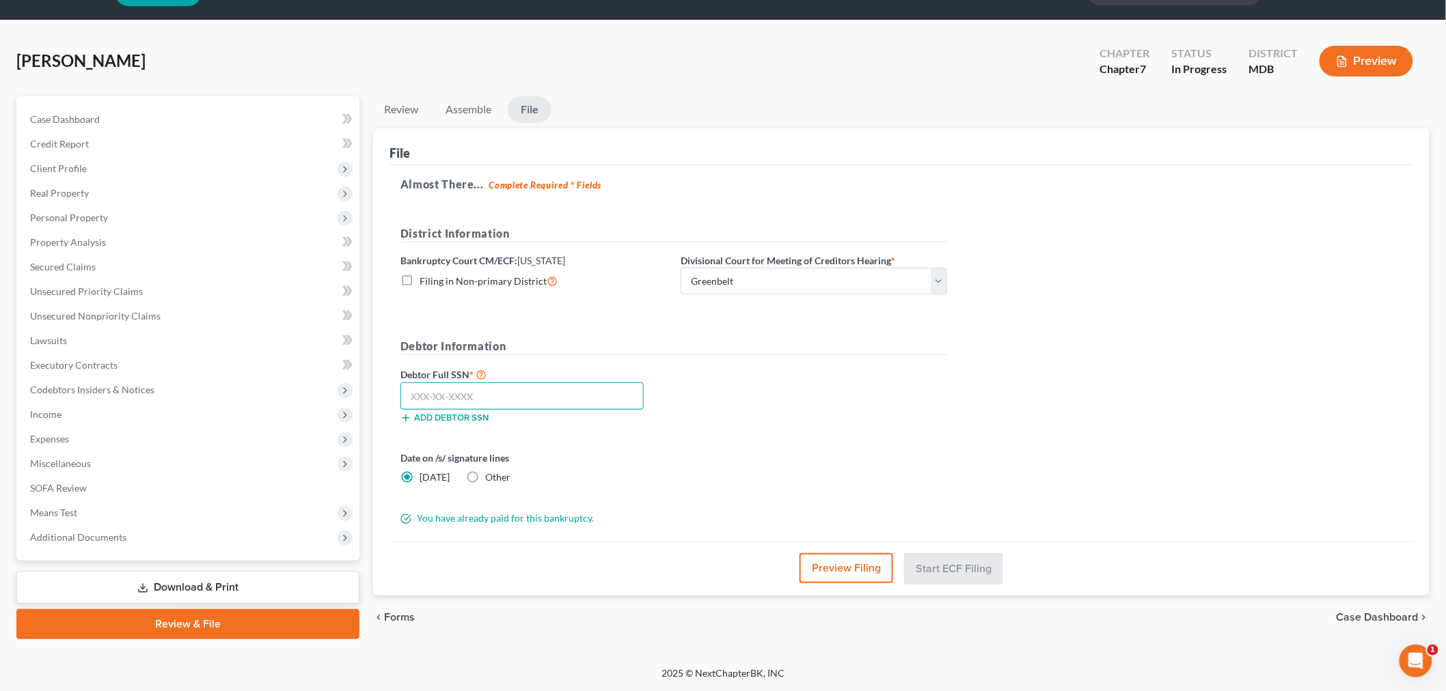
drag, startPoint x: 486, startPoint y: 396, endPoint x: 493, endPoint y: 391, distance: 7.8
click at [488, 393] on input "text" at bounding box center [521, 396] width 243 height 27
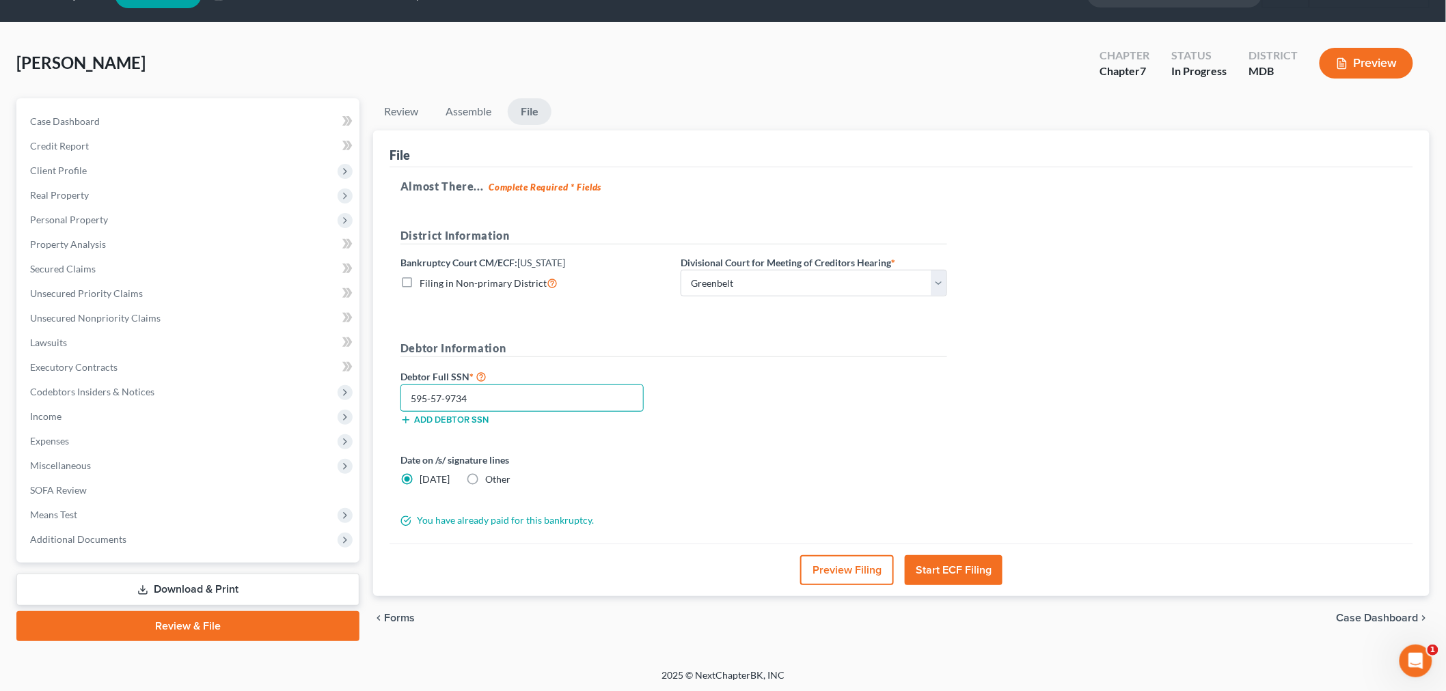
type input "595-57-9734"
click at [940, 570] on button "Start ECF Filing" at bounding box center [954, 570] width 98 height 30
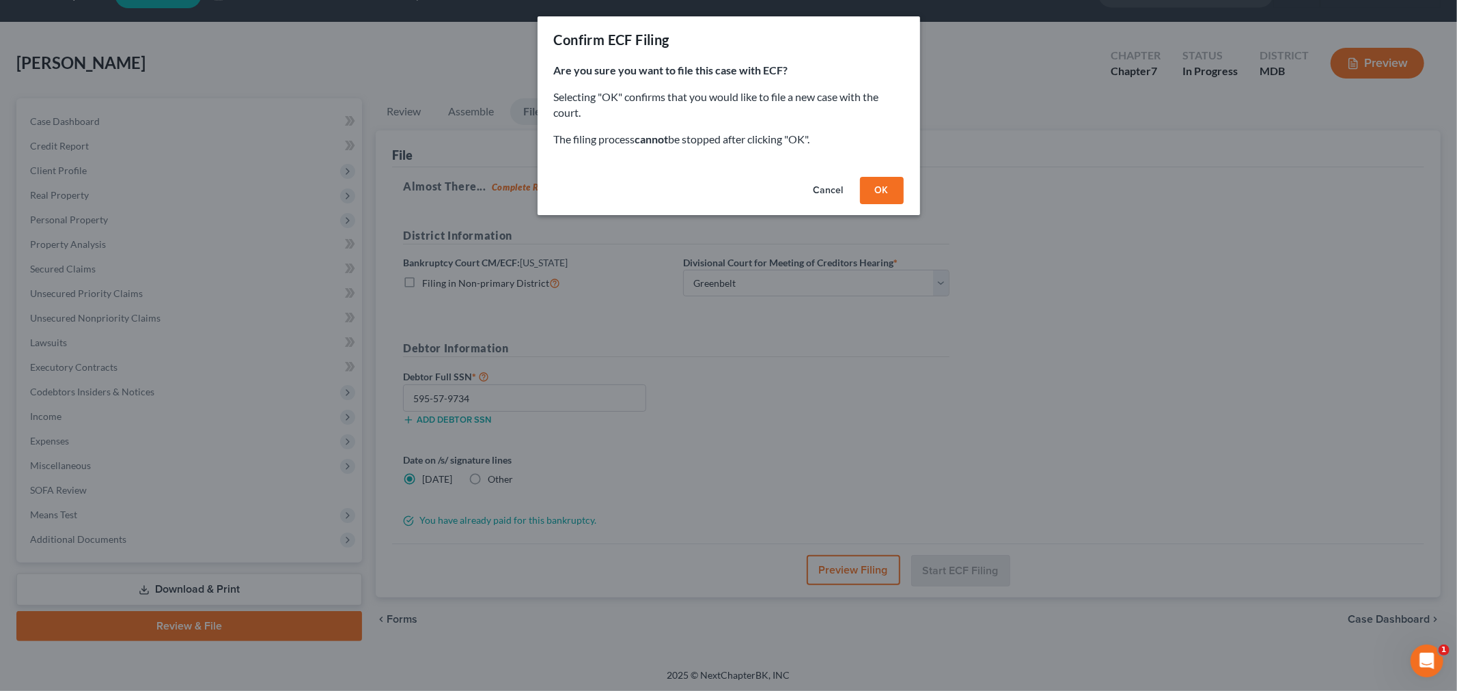
click at [880, 191] on button "OK" at bounding box center [882, 190] width 44 height 27
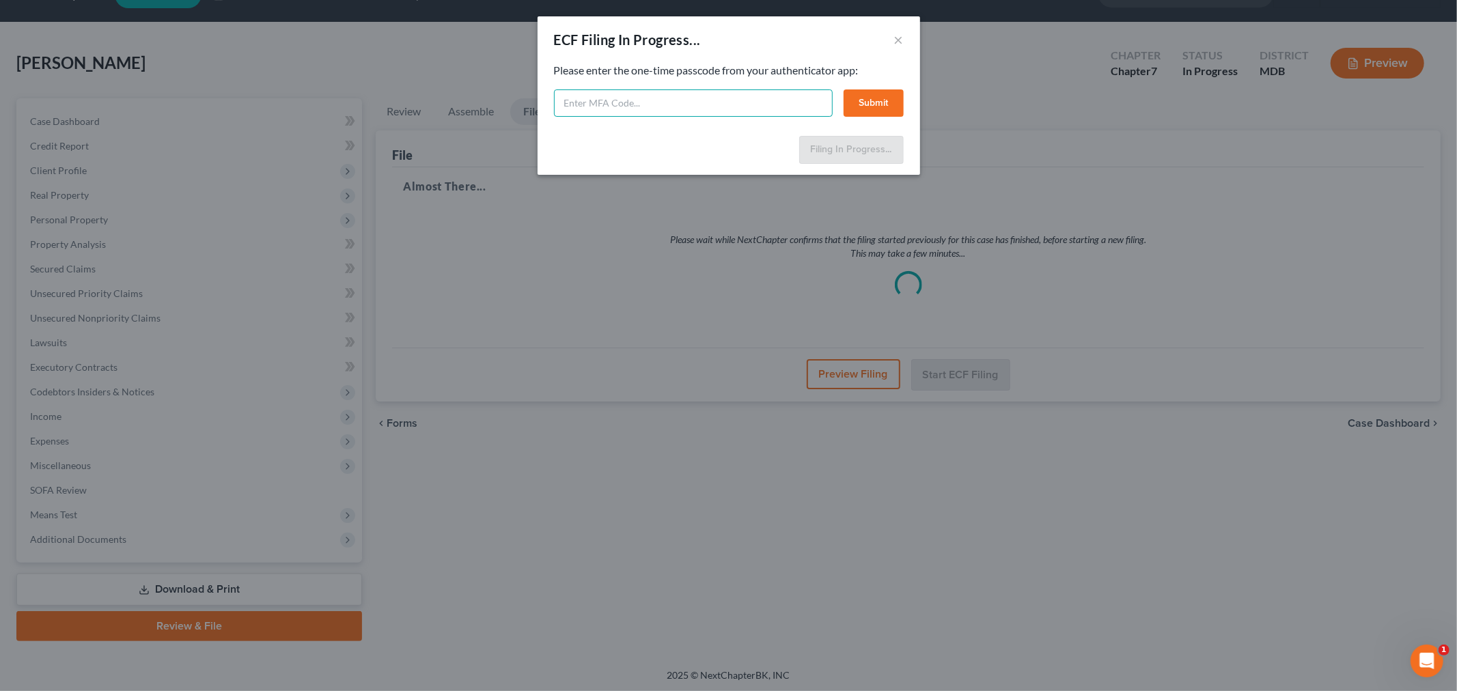
click at [675, 98] on input "text" at bounding box center [693, 102] width 279 height 27
click at [639, 92] on input "text" at bounding box center [693, 102] width 279 height 27
type input "023815"
click at [865, 103] on button "Submit" at bounding box center [874, 102] width 60 height 27
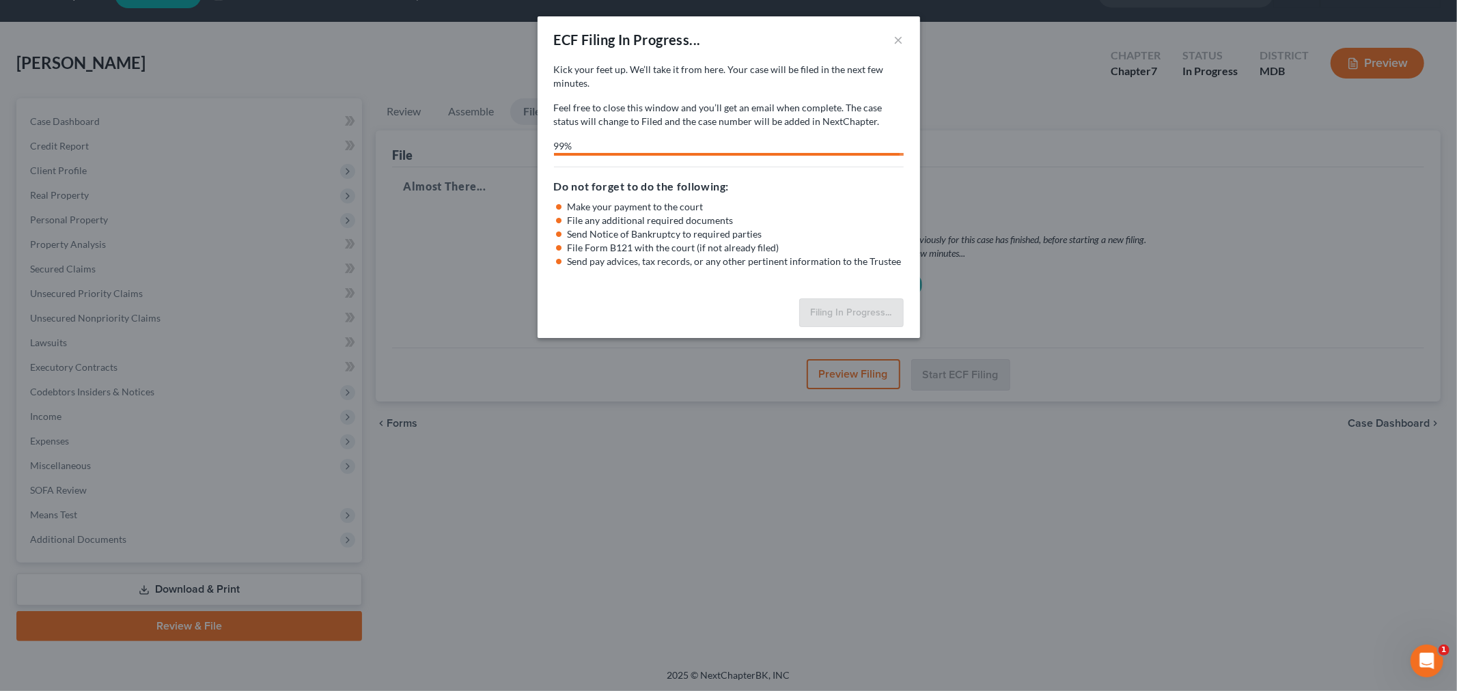
select select "1"
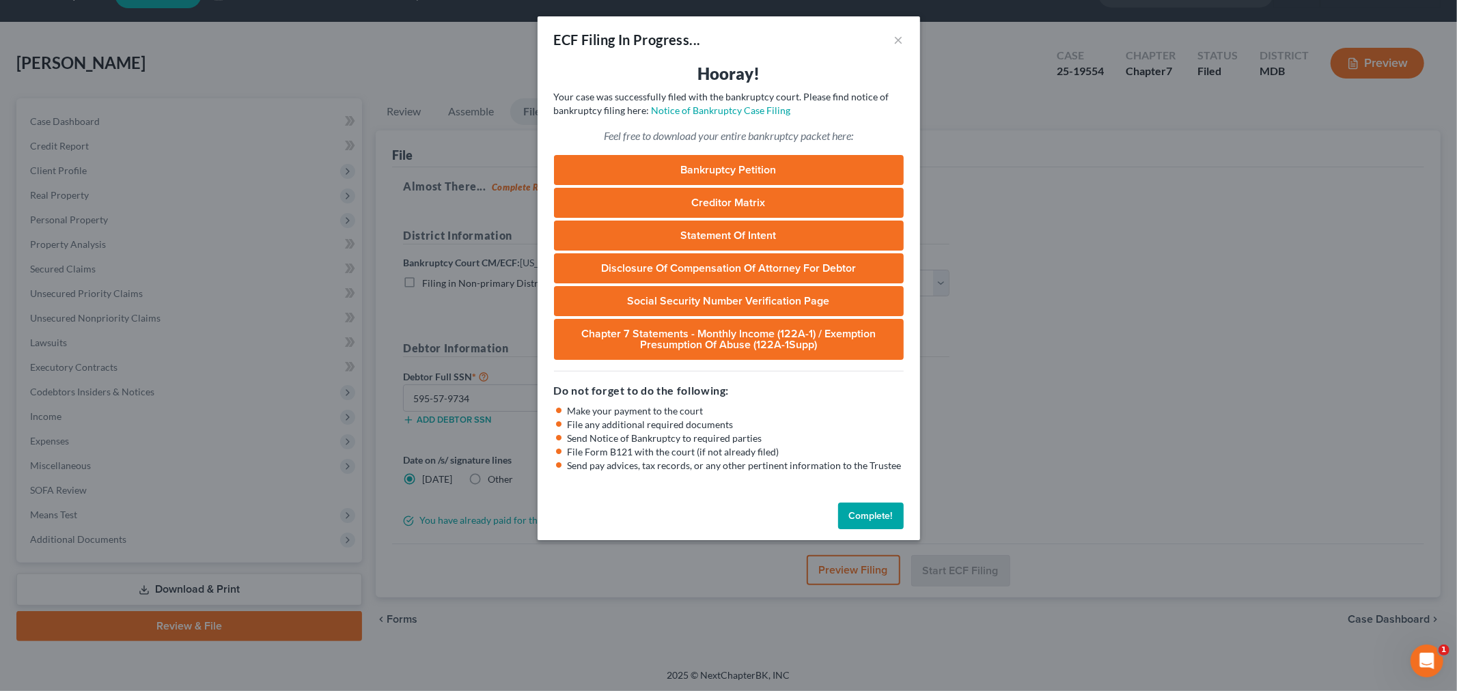
click at [859, 499] on div "Complete!" at bounding box center [729, 519] width 383 height 44
click at [877, 516] on button "Complete!" at bounding box center [871, 516] width 66 height 27
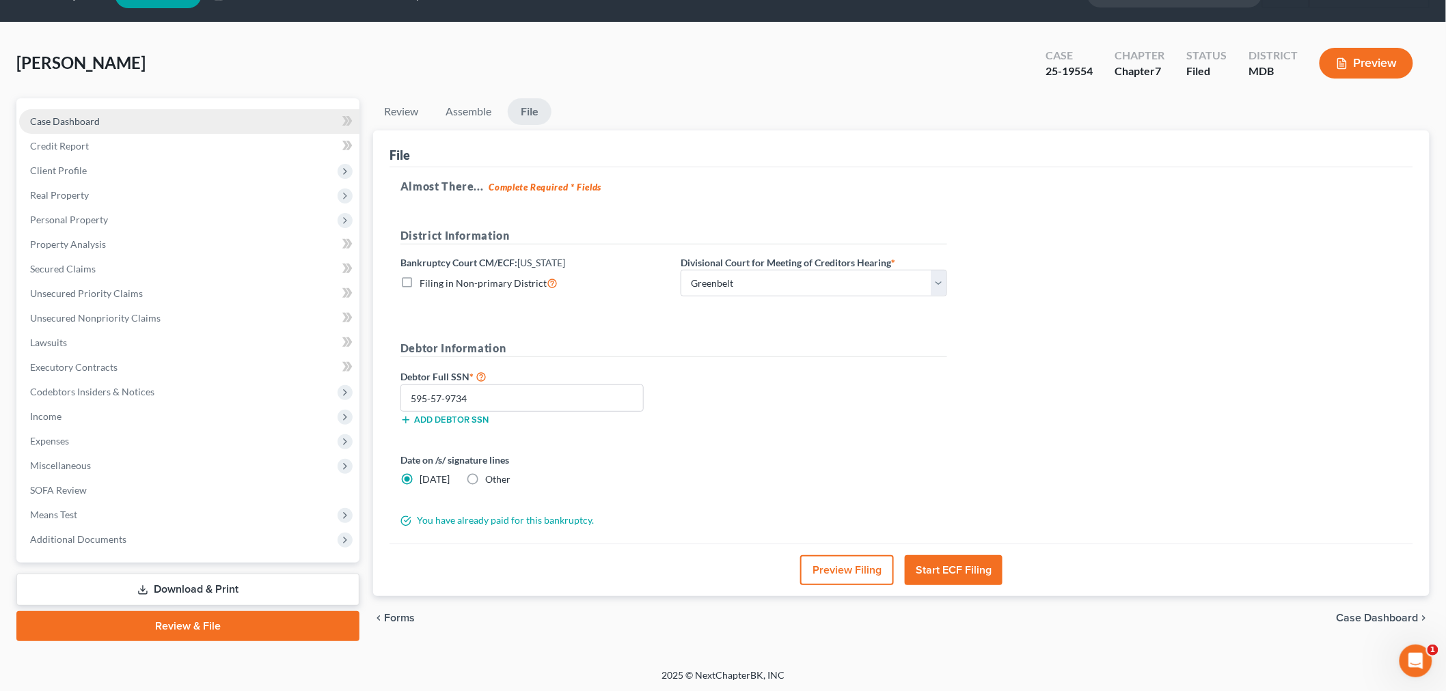
click at [178, 117] on link "Case Dashboard" at bounding box center [189, 121] width 340 height 25
select select "6"
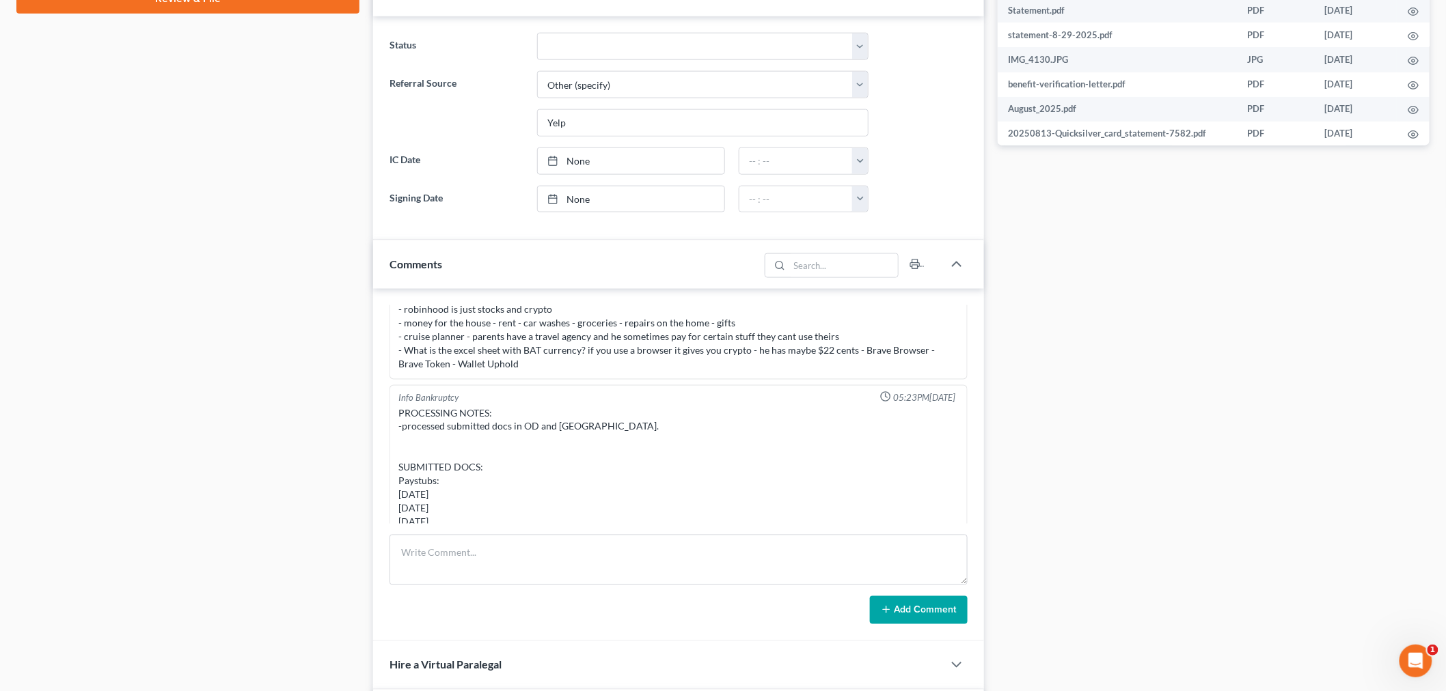
scroll to position [911, 0]
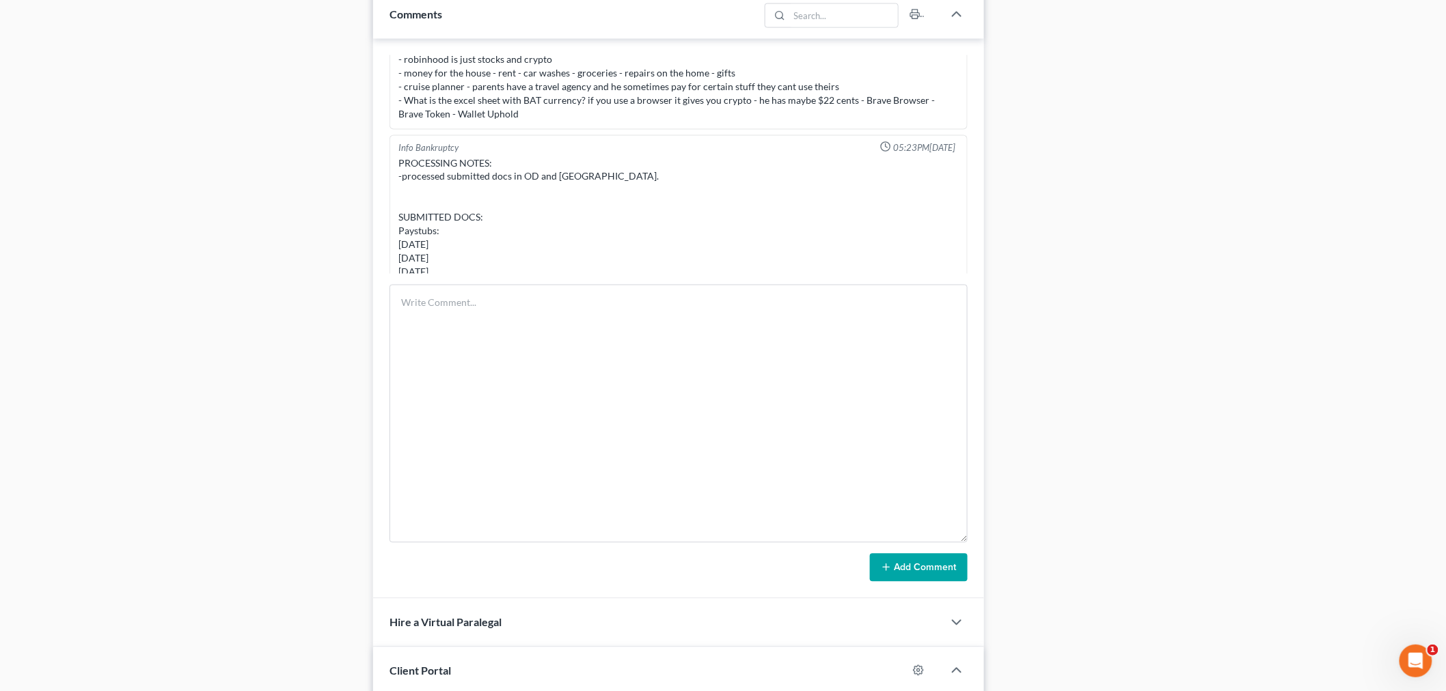
drag, startPoint x: 959, startPoint y: 331, endPoint x: 987, endPoint y: 549, distance: 219.6
click at [984, 557] on div "Updates & News × [US_STATE] District Notes: Take a look at NextChapter's Distri…" at bounding box center [678, 177] width 624 height 1914
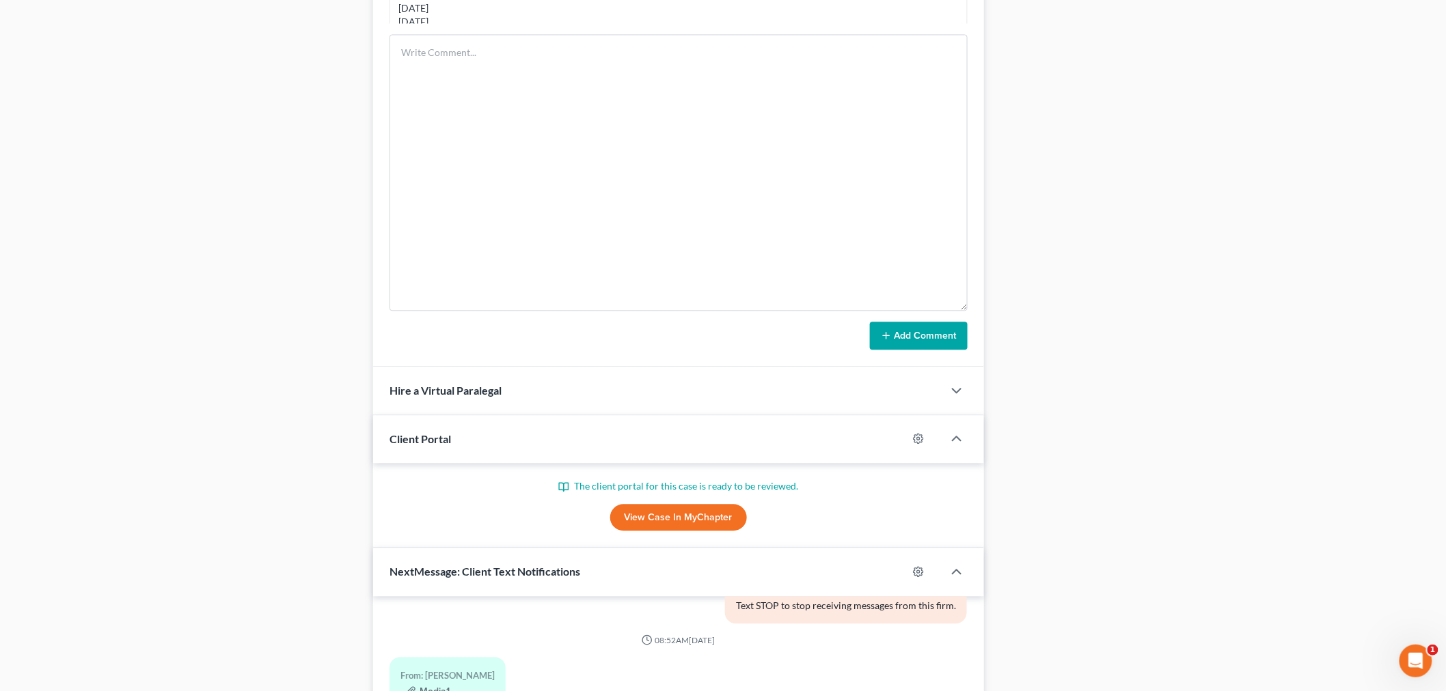
scroll to position [987, 0]
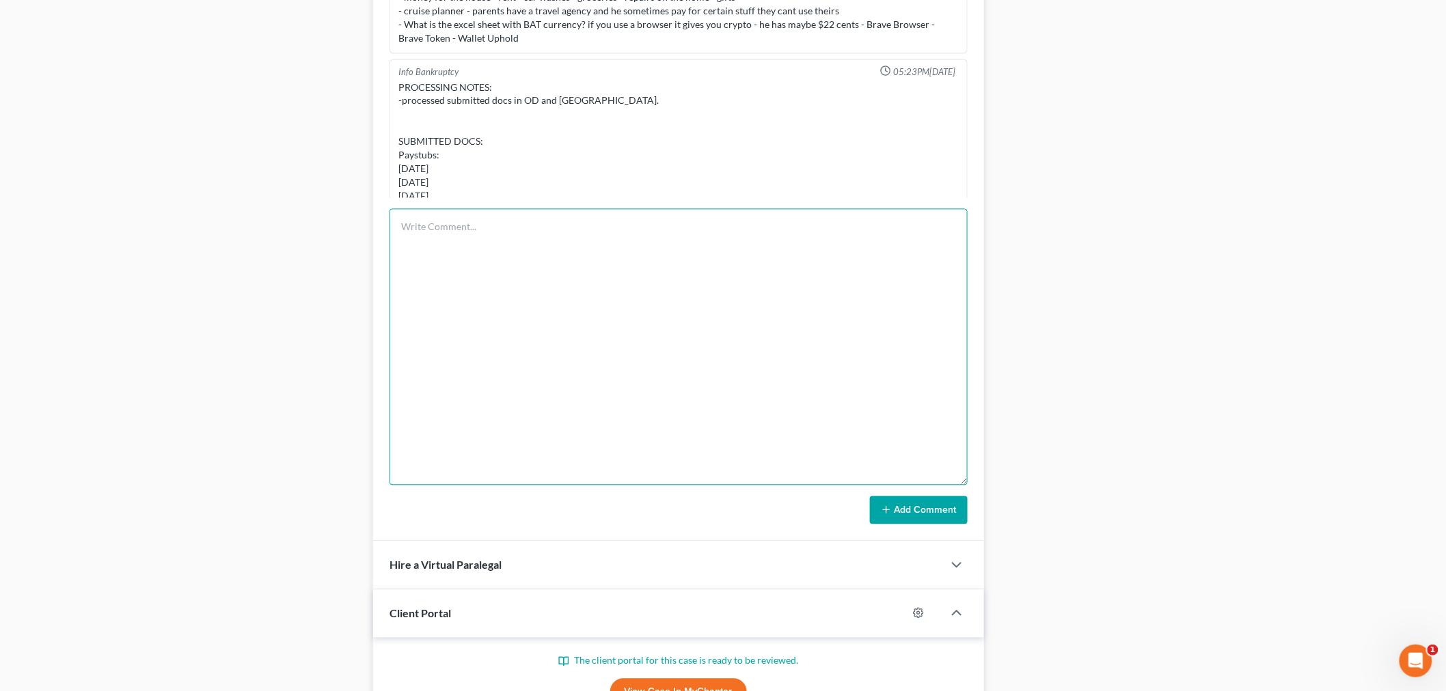
click at [686, 422] on textarea at bounding box center [678, 347] width 578 height 277
paste textarea "From: [PERSON_NAME] <[PERSON_NAME][EMAIL_ADDRESS][DOMAIN_NAME]> Sent: [DATE] 9:…"
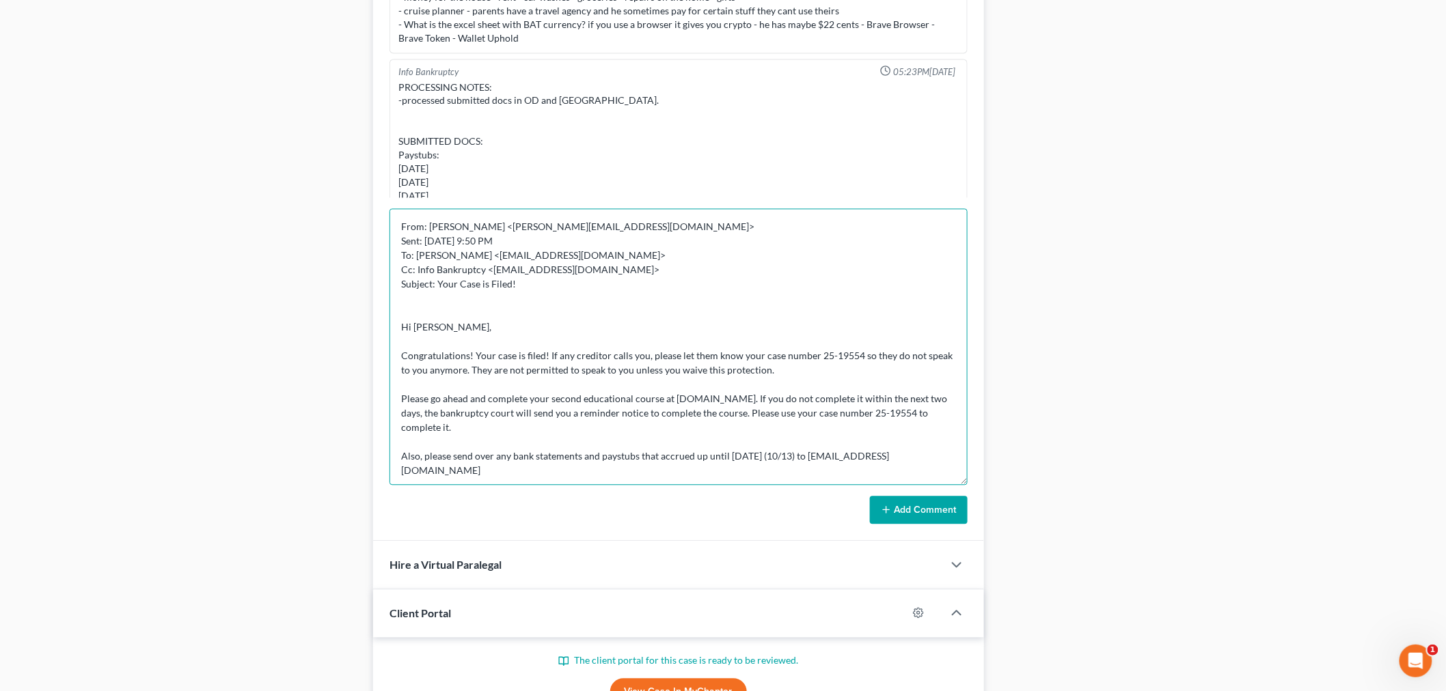
scroll to position [5, 0]
type textarea "From: [PERSON_NAME] <[PERSON_NAME][EMAIL_ADDRESS][DOMAIN_NAME]> Sent: [DATE] 9:…"
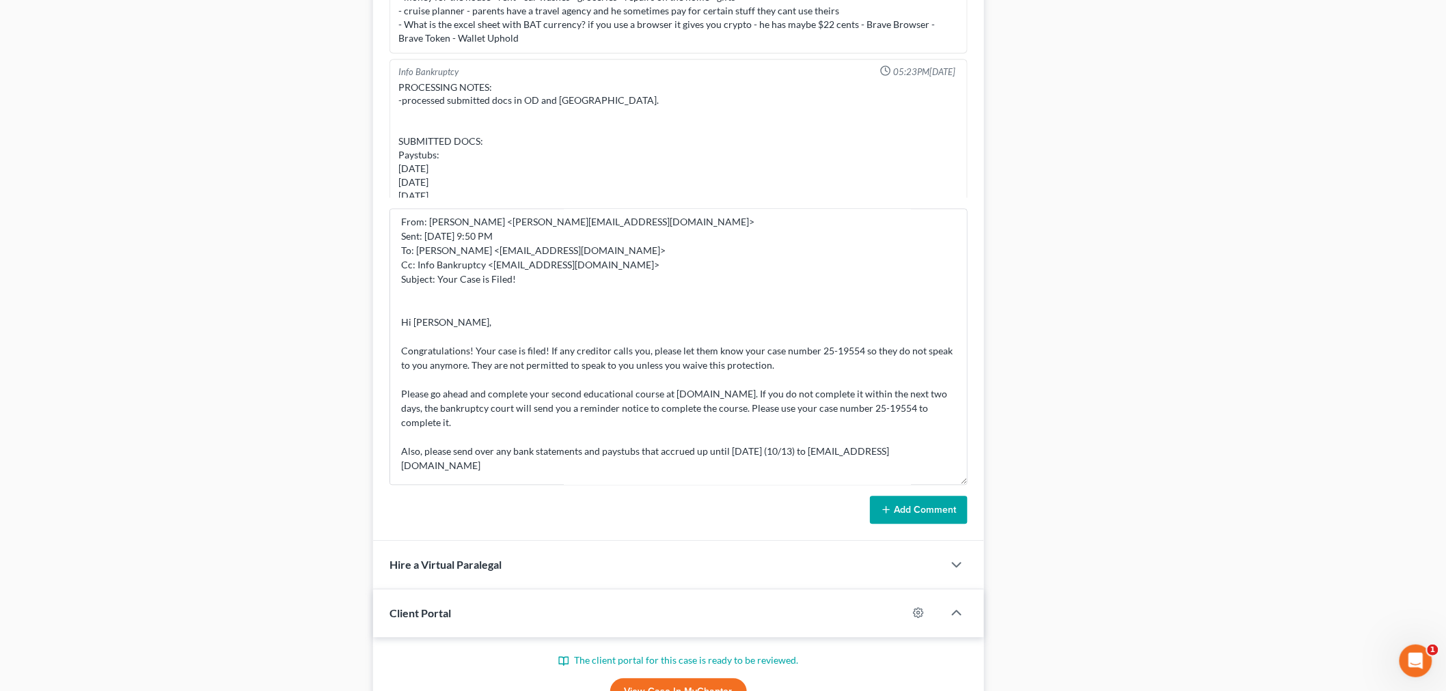
click at [933, 516] on button "Add Comment" at bounding box center [919, 511] width 98 height 29
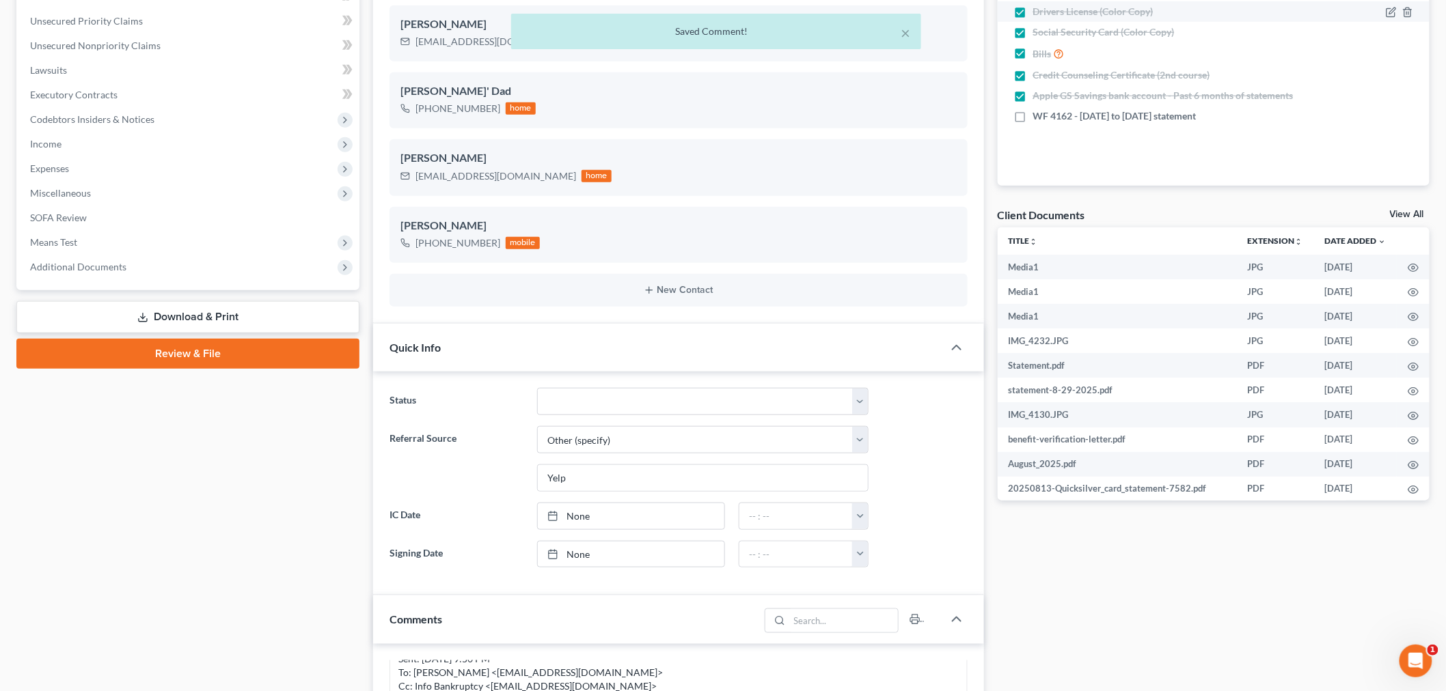
scroll to position [0, 0]
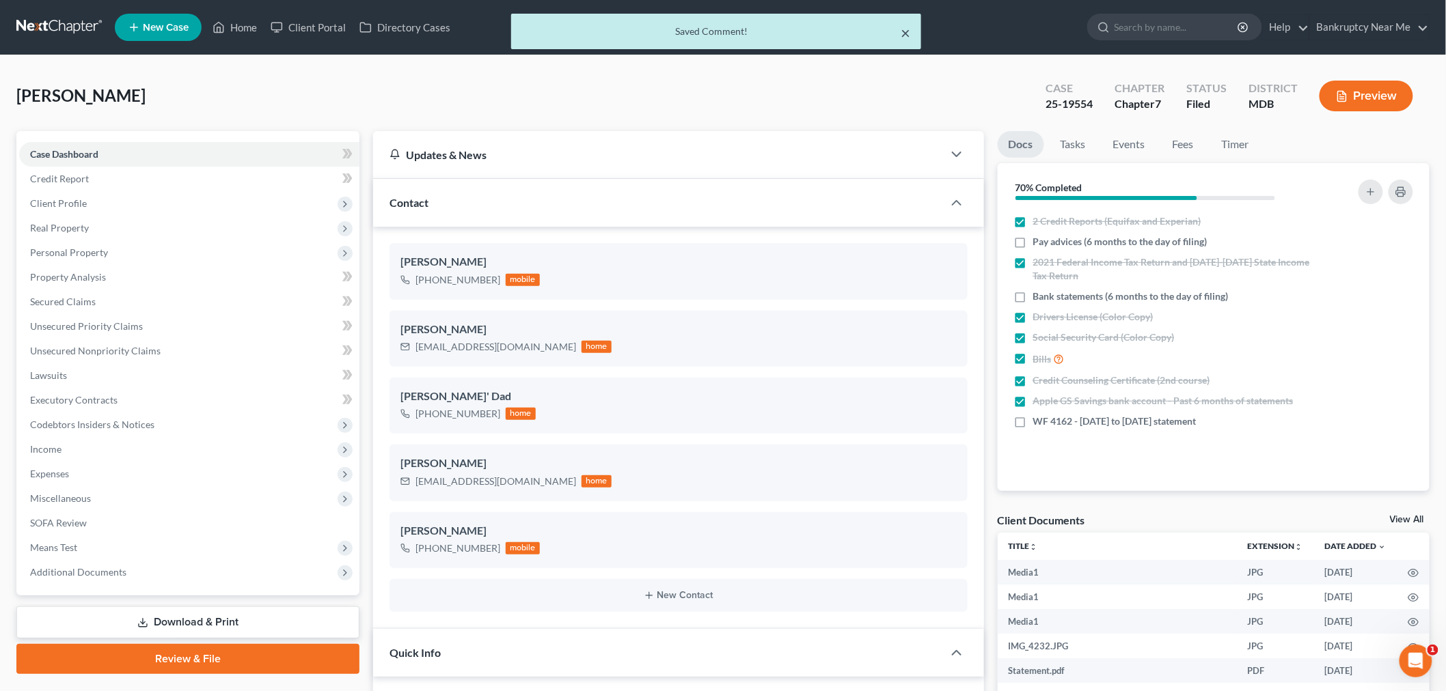
click at [910, 25] on button "×" at bounding box center [905, 33] width 10 height 16
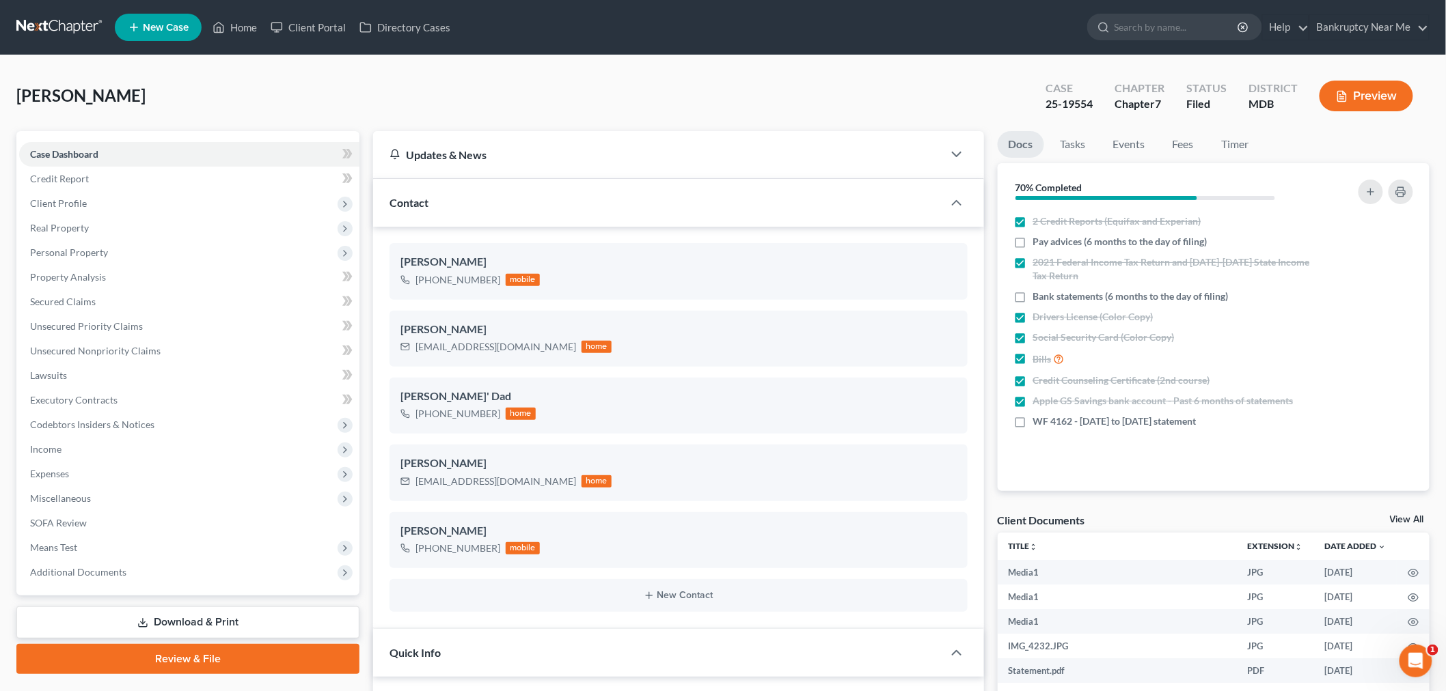
click at [34, 23] on link at bounding box center [59, 27] width 87 height 25
